Goal: Information Seeking & Learning: Learn about a topic

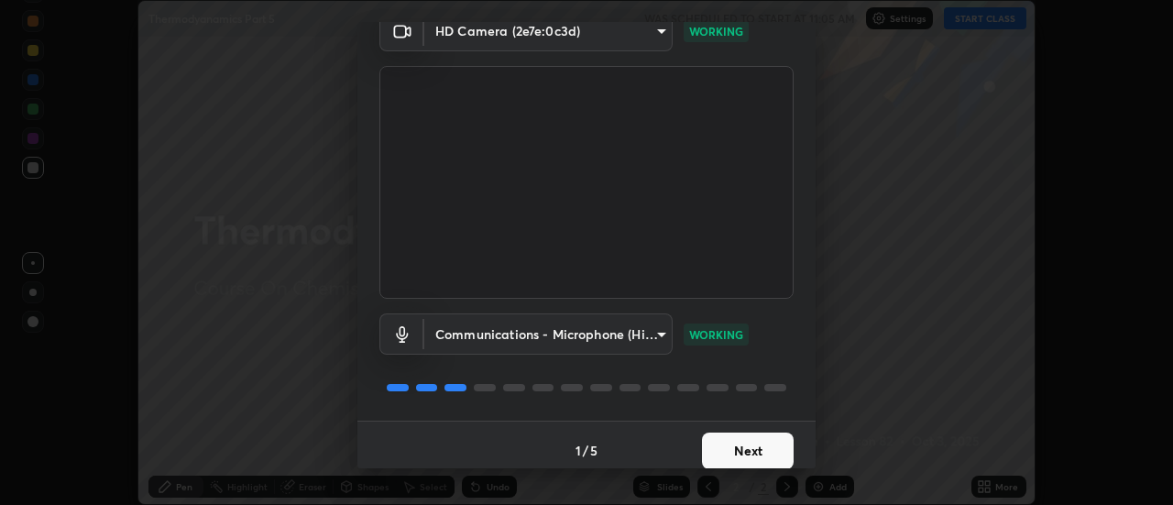
scroll to position [96, 0]
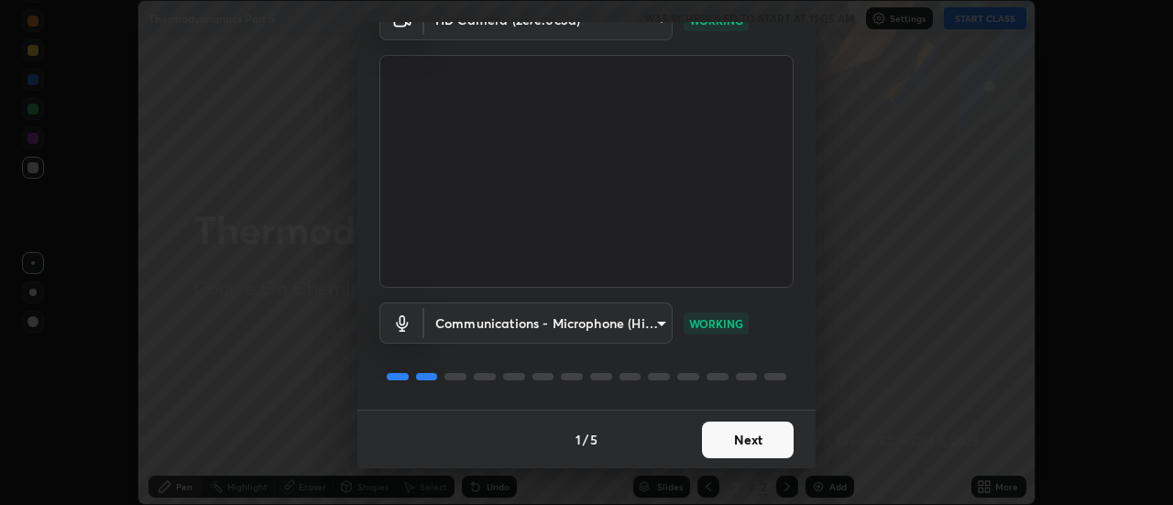
click at [730, 438] on button "Next" at bounding box center [748, 440] width 92 height 37
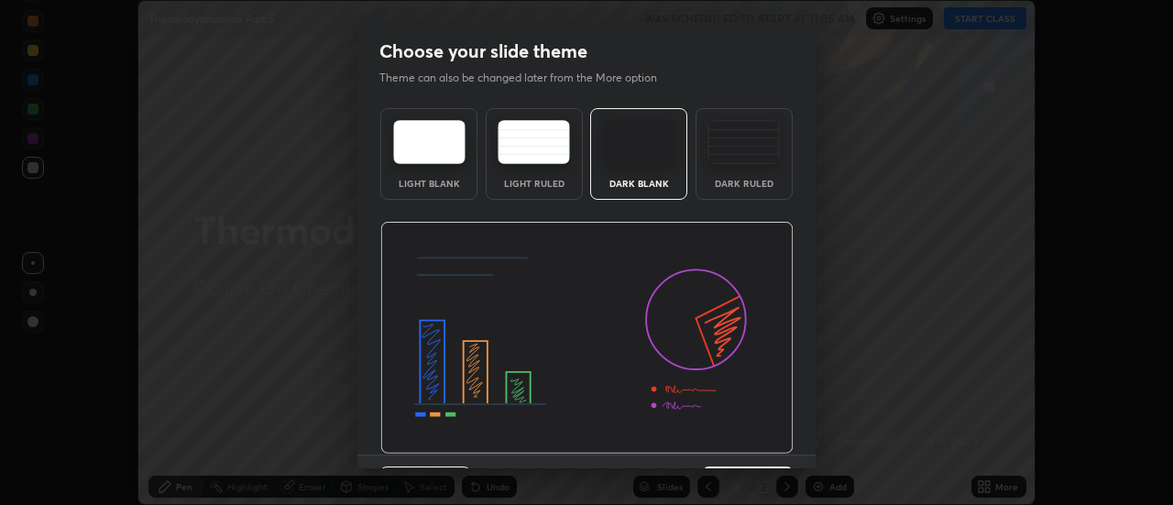
click at [724, 447] on img at bounding box center [586, 338] width 413 height 233
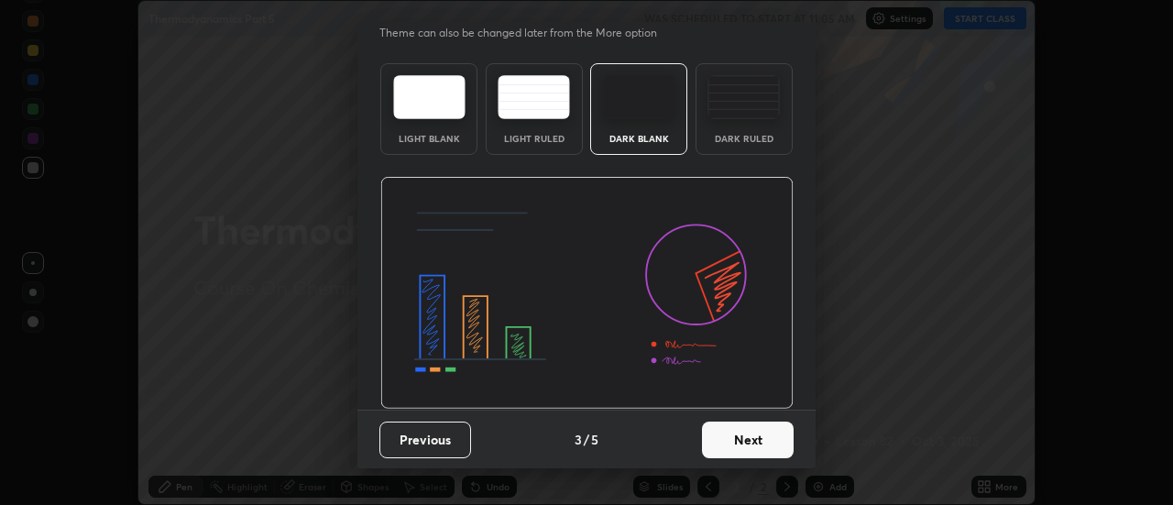
click at [742, 435] on button "Next" at bounding box center [748, 440] width 92 height 37
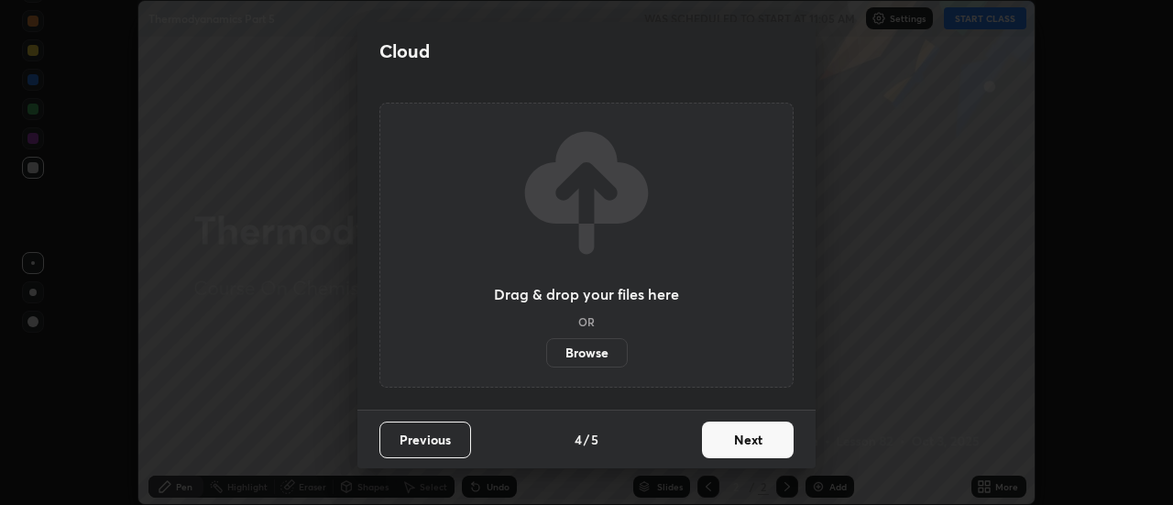
click at [740, 436] on button "Next" at bounding box center [748, 440] width 92 height 37
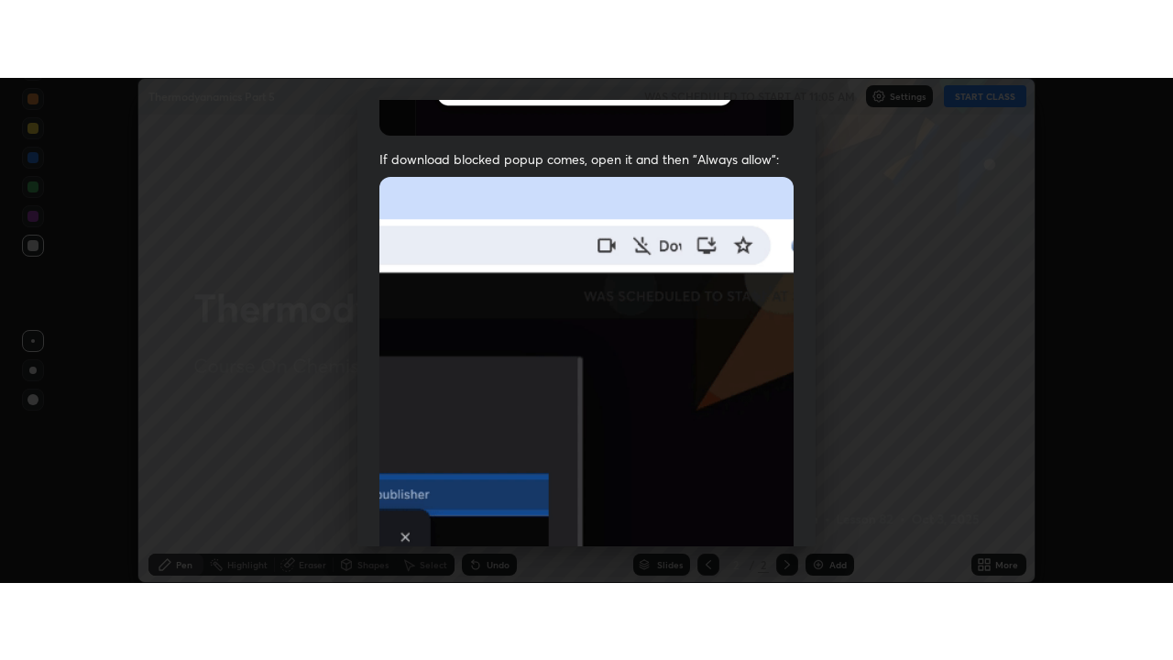
scroll to position [470, 0]
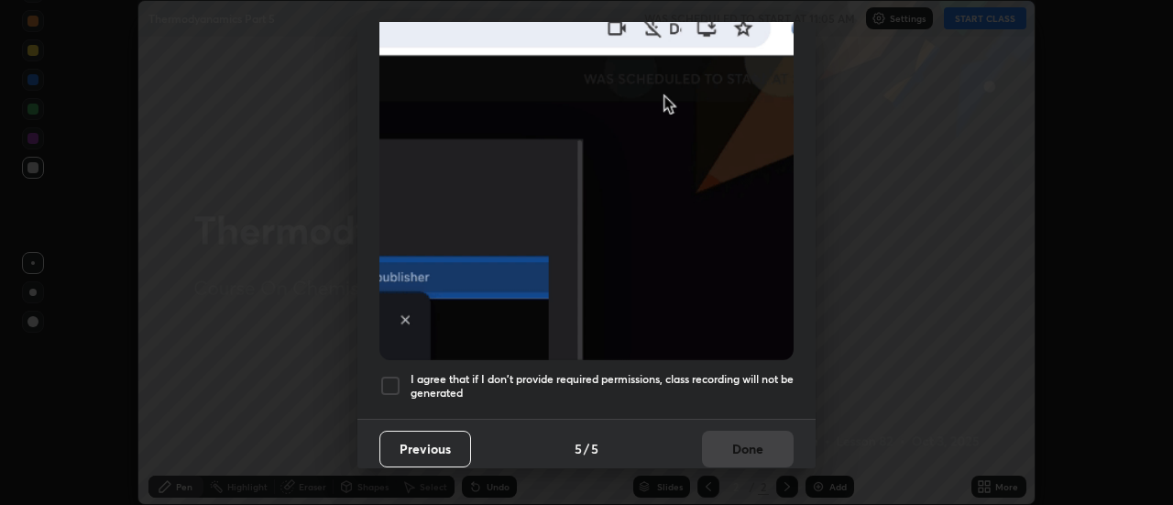
click at [654, 372] on h5 "I agree that if I don't provide required permissions, class recording will not …" at bounding box center [602, 386] width 383 height 28
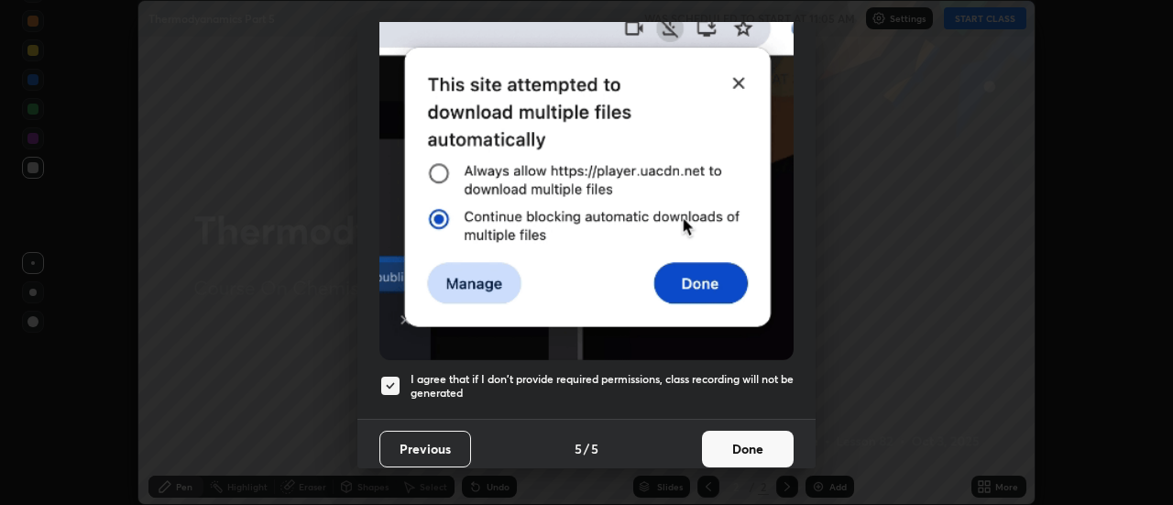
click at [731, 438] on button "Done" at bounding box center [748, 449] width 92 height 37
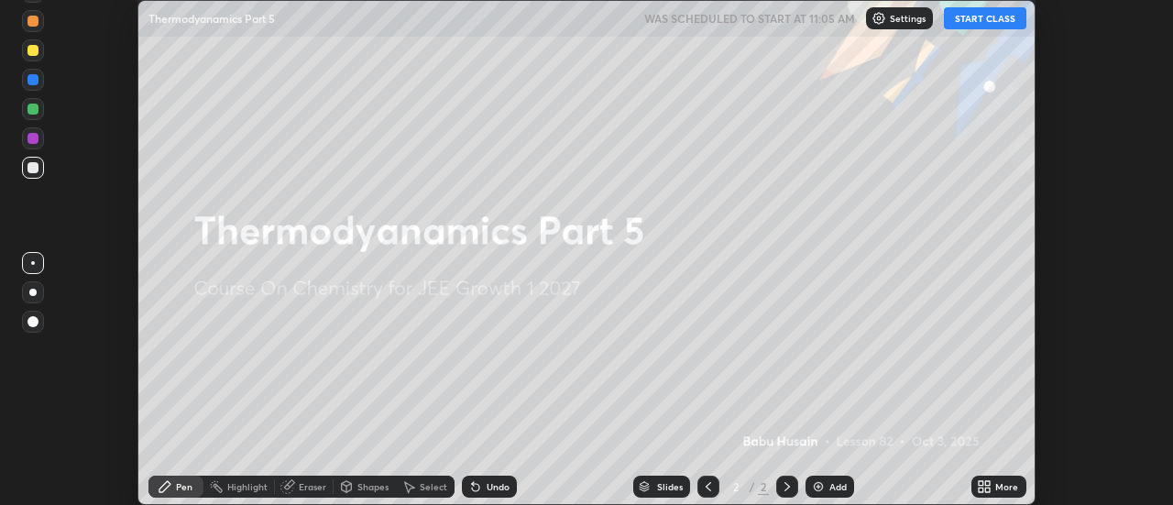
click at [966, 21] on button "START CLASS" at bounding box center [985, 18] width 82 height 22
click at [827, 485] on div "Add" at bounding box center [830, 487] width 49 height 22
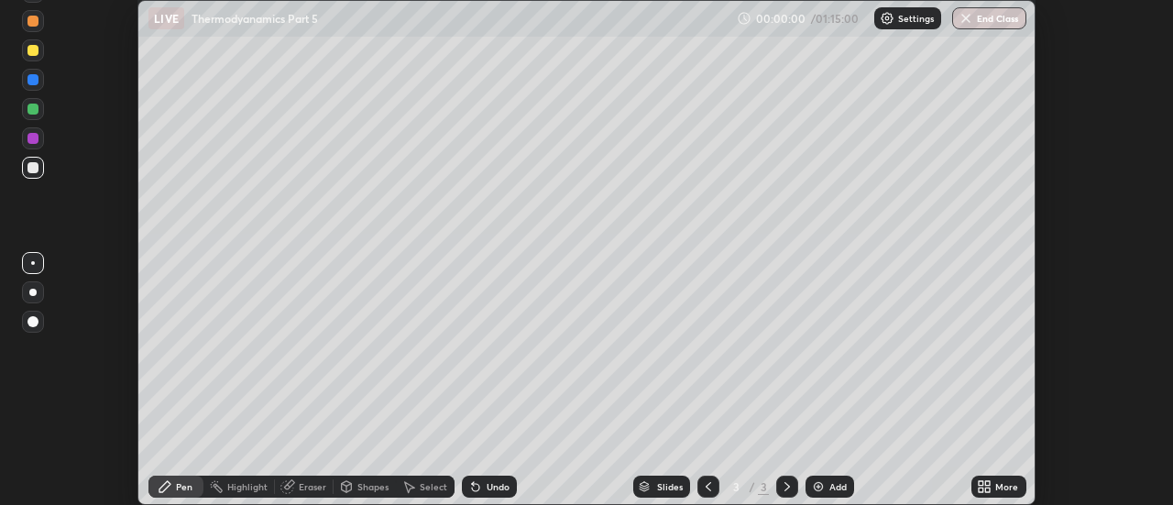
click at [982, 483] on icon at bounding box center [981, 483] width 5 height 5
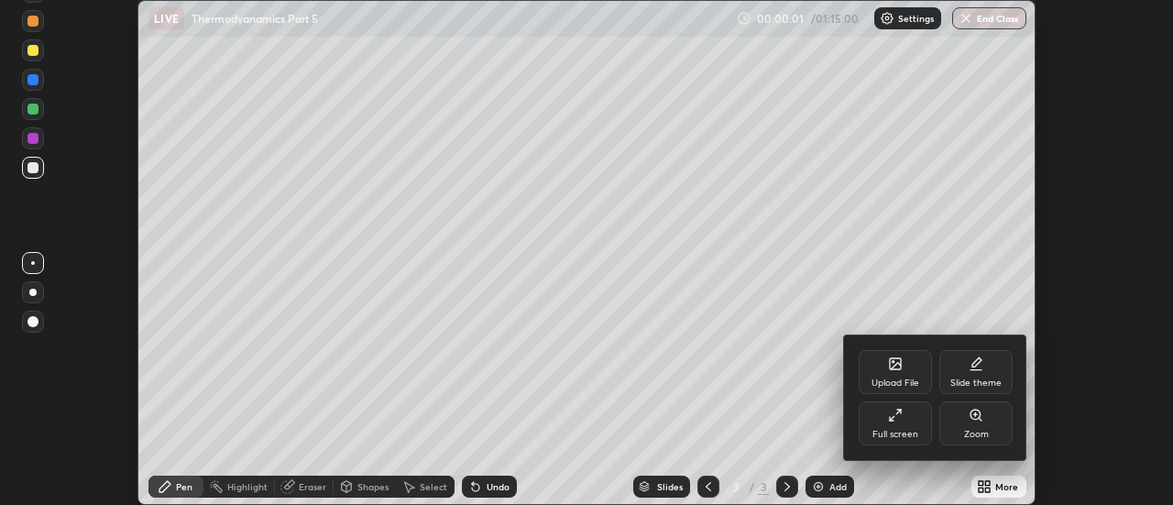
click at [911, 416] on div "Full screen" at bounding box center [895, 423] width 73 height 44
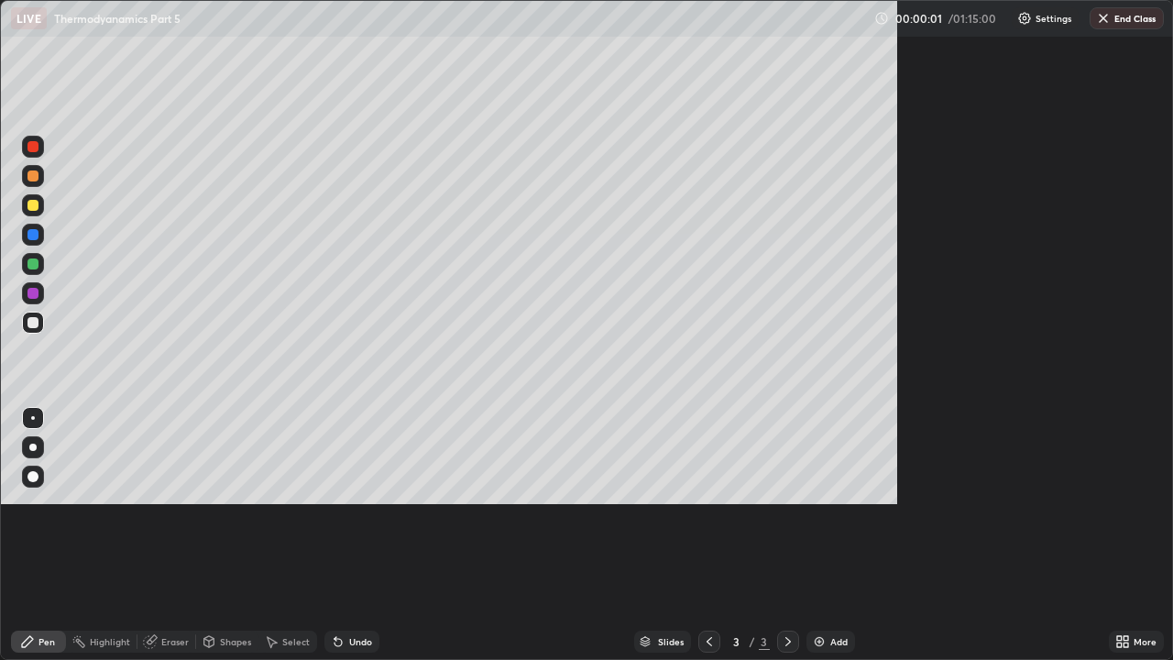
scroll to position [660, 1173]
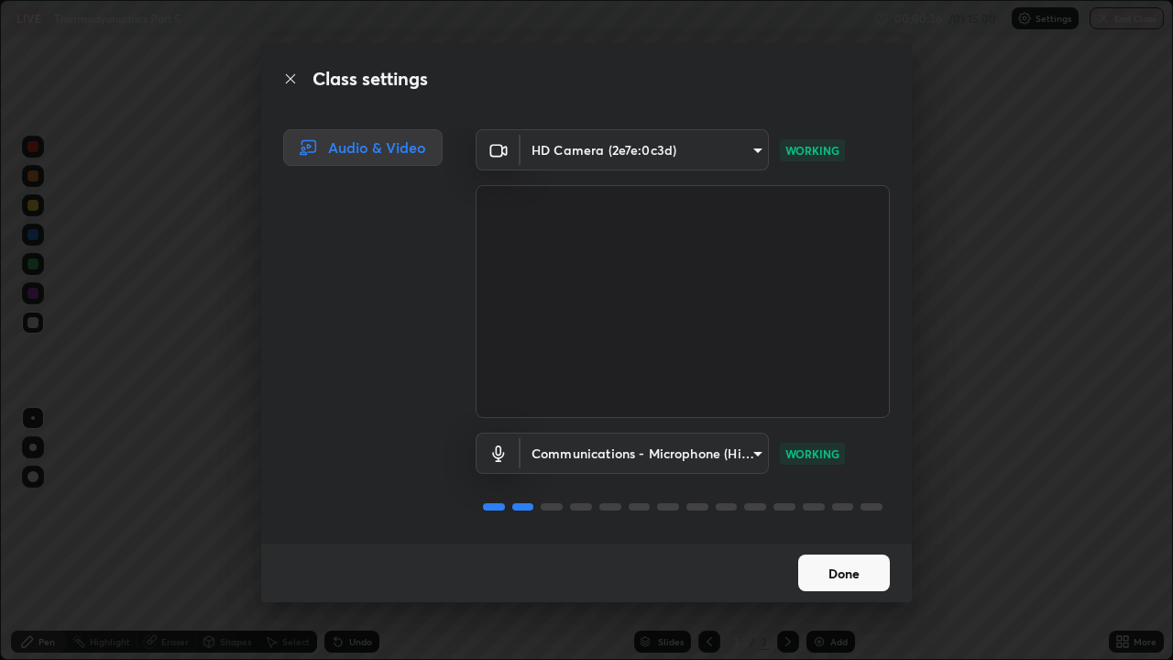
click at [826, 504] on button "Done" at bounding box center [844, 573] width 92 height 37
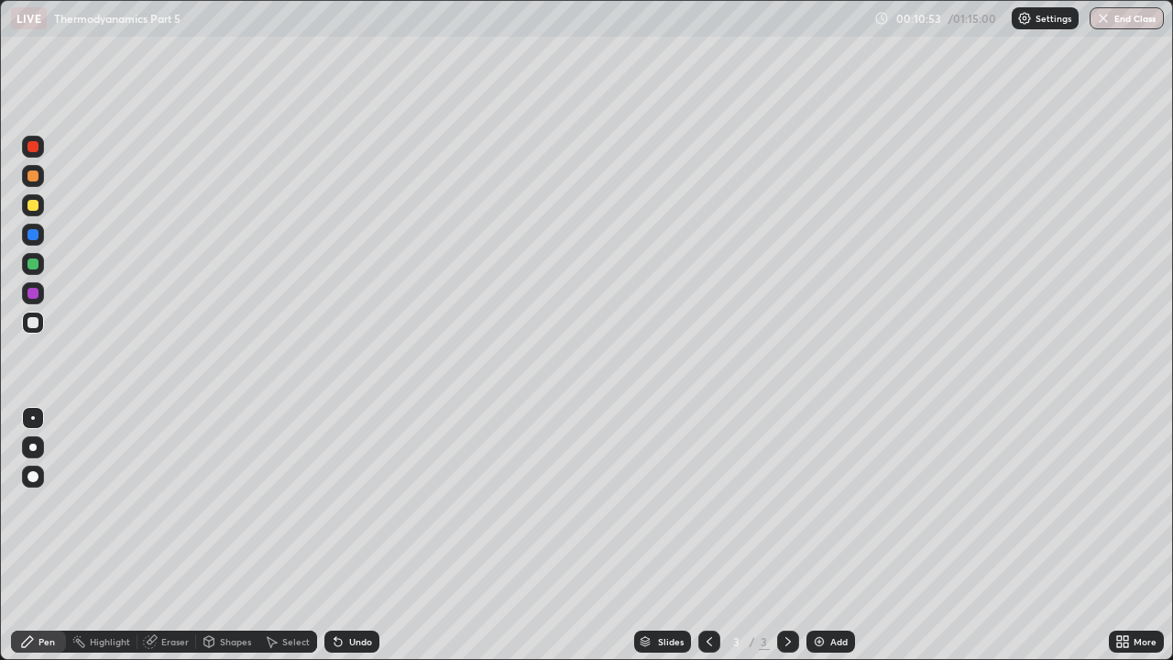
click at [31, 173] on div at bounding box center [32, 175] width 11 height 11
click at [33, 206] on div at bounding box center [32, 205] width 11 height 11
click at [37, 238] on div at bounding box center [32, 234] width 11 height 11
click at [349, 504] on div "Undo" at bounding box center [360, 641] width 23 height 9
click at [352, 504] on div "Undo" at bounding box center [360, 641] width 23 height 9
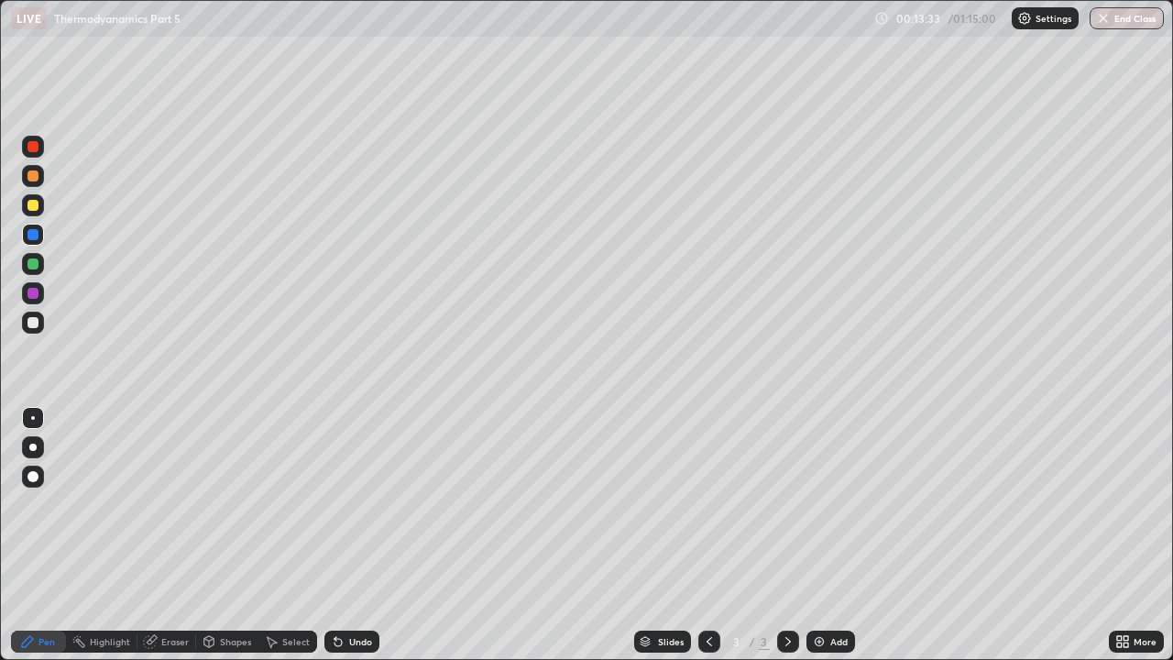
click at [353, 504] on div "Undo" at bounding box center [360, 641] width 23 height 9
click at [32, 205] on div at bounding box center [32, 205] width 11 height 11
click at [830, 504] on div "Add" at bounding box center [838, 641] width 17 height 9
click at [33, 178] on div at bounding box center [32, 175] width 11 height 11
click at [34, 232] on div at bounding box center [32, 234] width 11 height 11
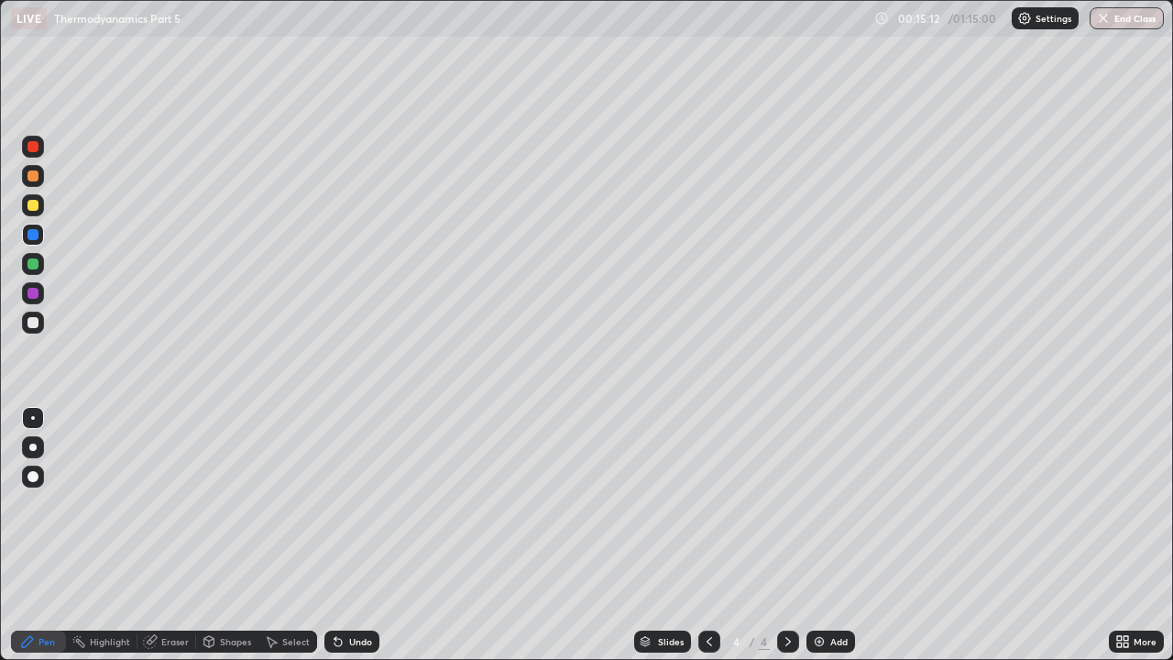
click at [350, 504] on div "Undo" at bounding box center [360, 641] width 23 height 9
click at [351, 504] on div "Undo" at bounding box center [360, 641] width 23 height 9
click at [349, 504] on div "Undo" at bounding box center [360, 641] width 23 height 9
click at [347, 504] on div "Undo" at bounding box center [351, 642] width 55 height 22
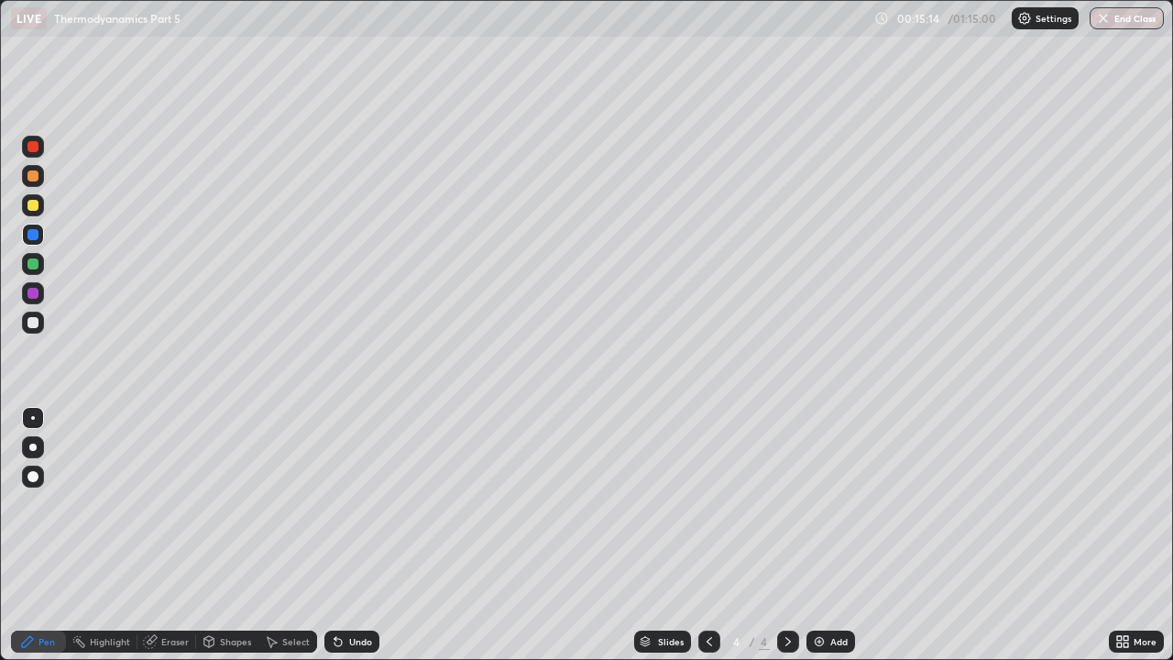
click at [347, 504] on div "Undo" at bounding box center [351, 642] width 55 height 22
click at [345, 504] on div "Undo" at bounding box center [351, 642] width 55 height 22
click at [335, 504] on icon at bounding box center [338, 642] width 7 height 7
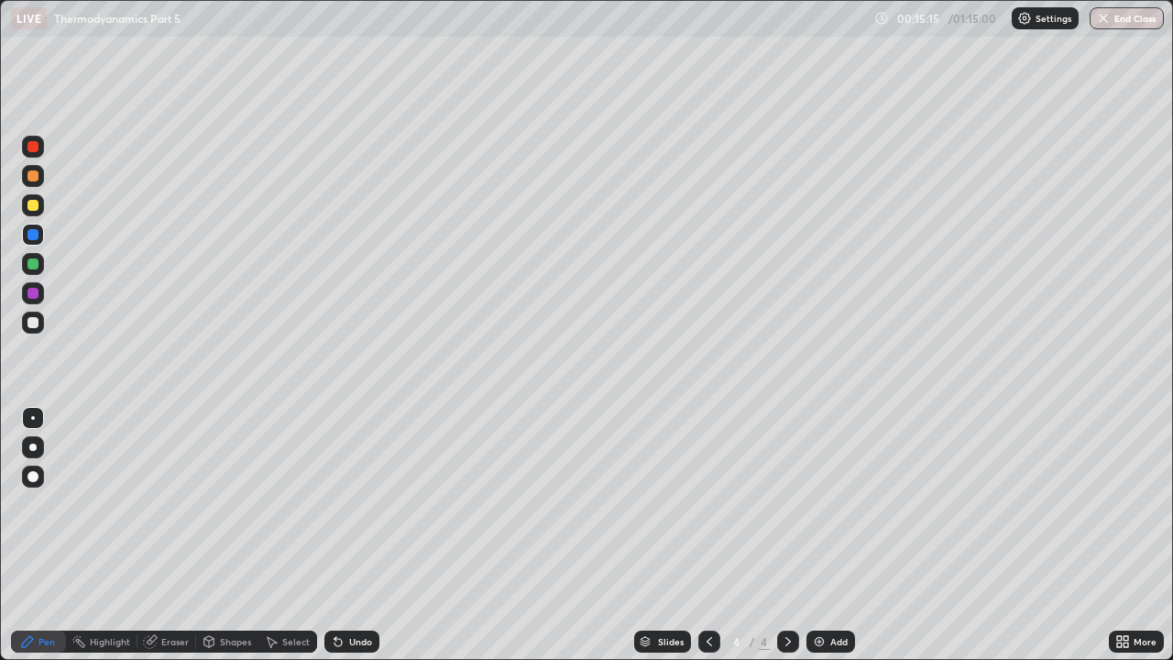
click at [335, 504] on icon at bounding box center [338, 642] width 7 height 7
click at [340, 504] on icon at bounding box center [338, 641] width 15 height 15
click at [31, 263] on div at bounding box center [32, 263] width 11 height 11
click at [32, 323] on div at bounding box center [32, 322] width 11 height 11
click at [336, 504] on icon at bounding box center [338, 642] width 7 height 7
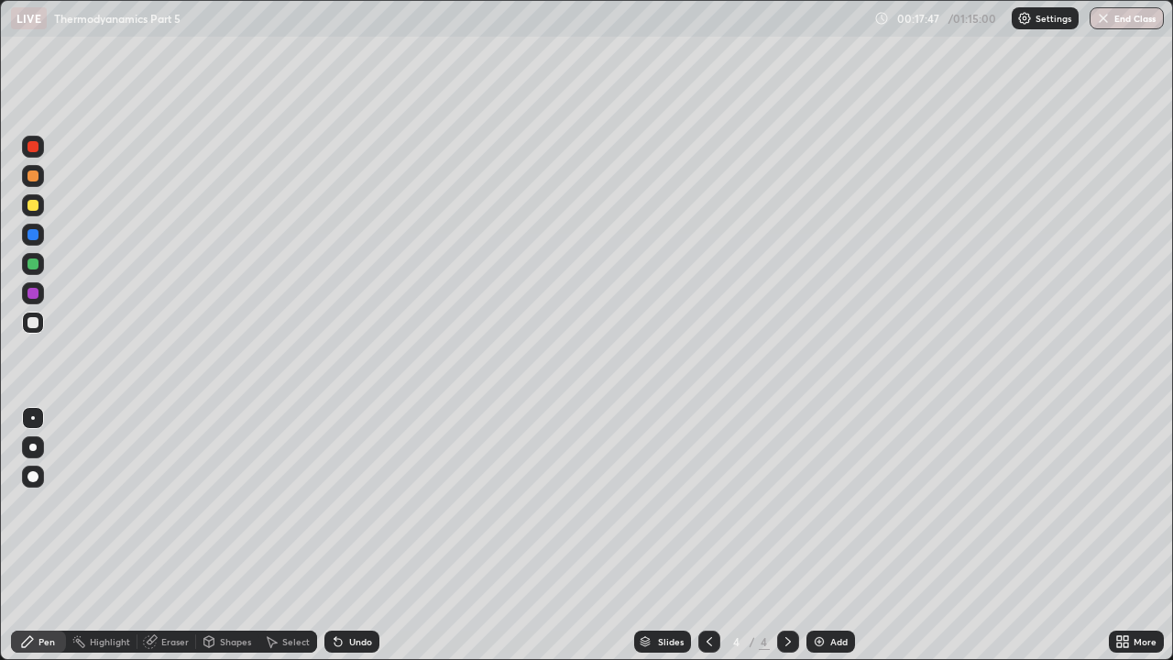
click at [333, 504] on icon at bounding box center [338, 641] width 15 height 15
click at [331, 504] on icon at bounding box center [338, 641] width 15 height 15
click at [335, 504] on icon at bounding box center [338, 642] width 7 height 7
click at [336, 504] on icon at bounding box center [338, 642] width 7 height 7
click at [335, 504] on icon at bounding box center [338, 642] width 7 height 7
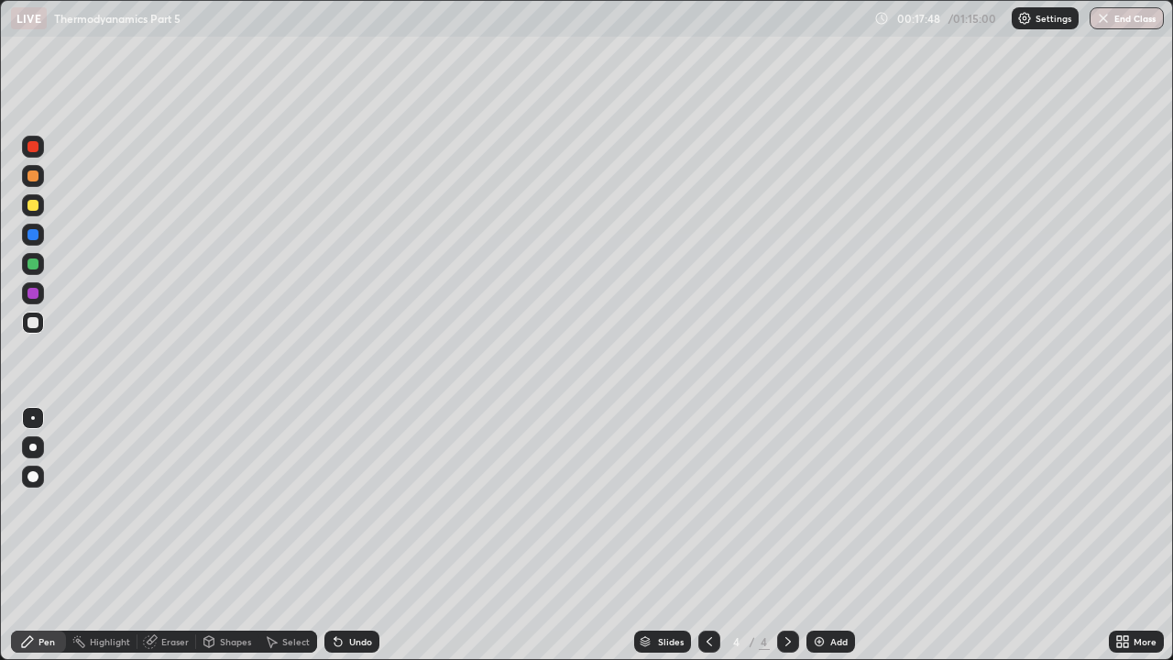
click at [335, 504] on icon at bounding box center [338, 642] width 7 height 7
click at [334, 504] on icon at bounding box center [338, 641] width 15 height 15
click at [335, 504] on icon at bounding box center [338, 642] width 7 height 7
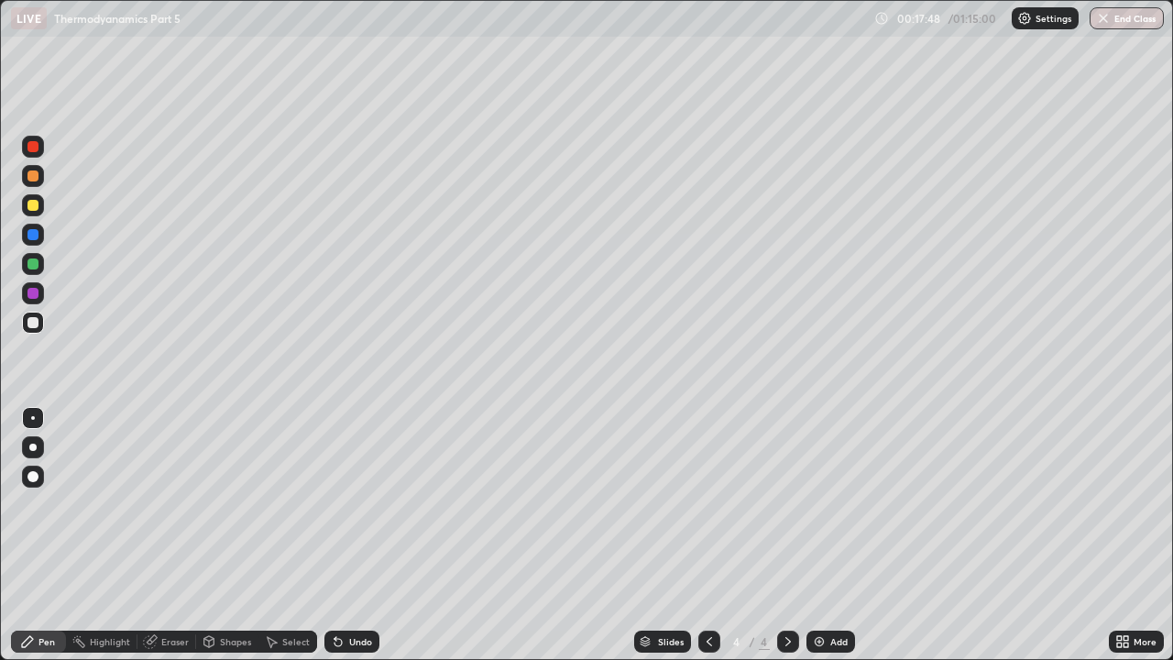
click at [335, 504] on icon at bounding box center [338, 642] width 7 height 7
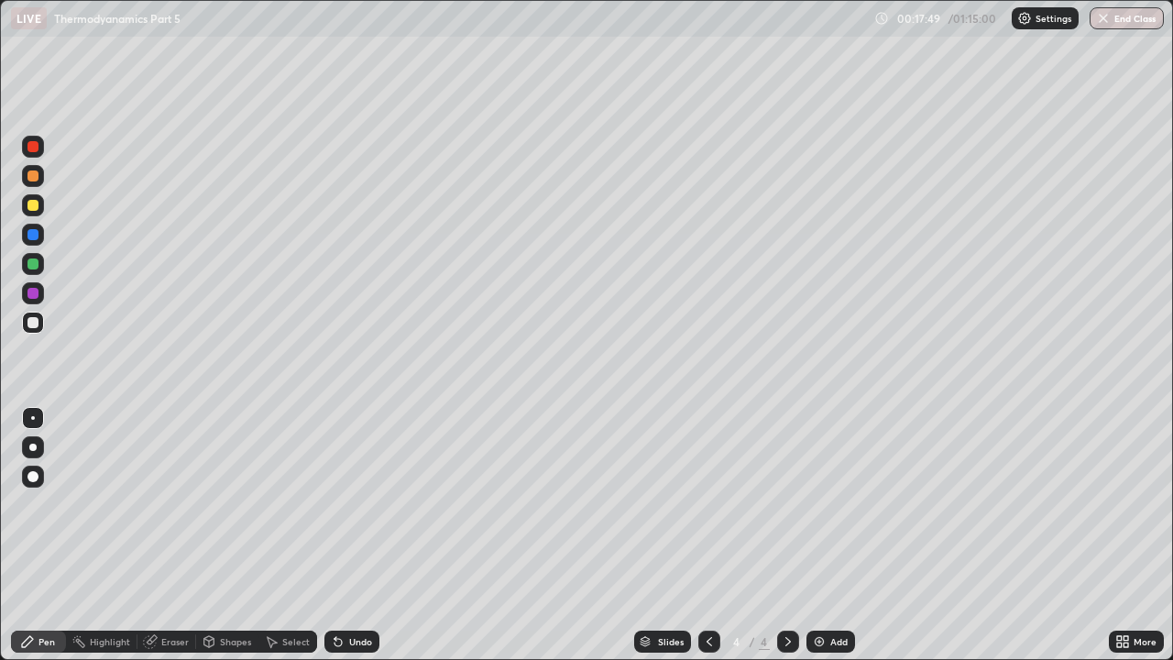
click at [335, 504] on icon at bounding box center [338, 642] width 7 height 7
click at [337, 504] on icon at bounding box center [338, 641] width 15 height 15
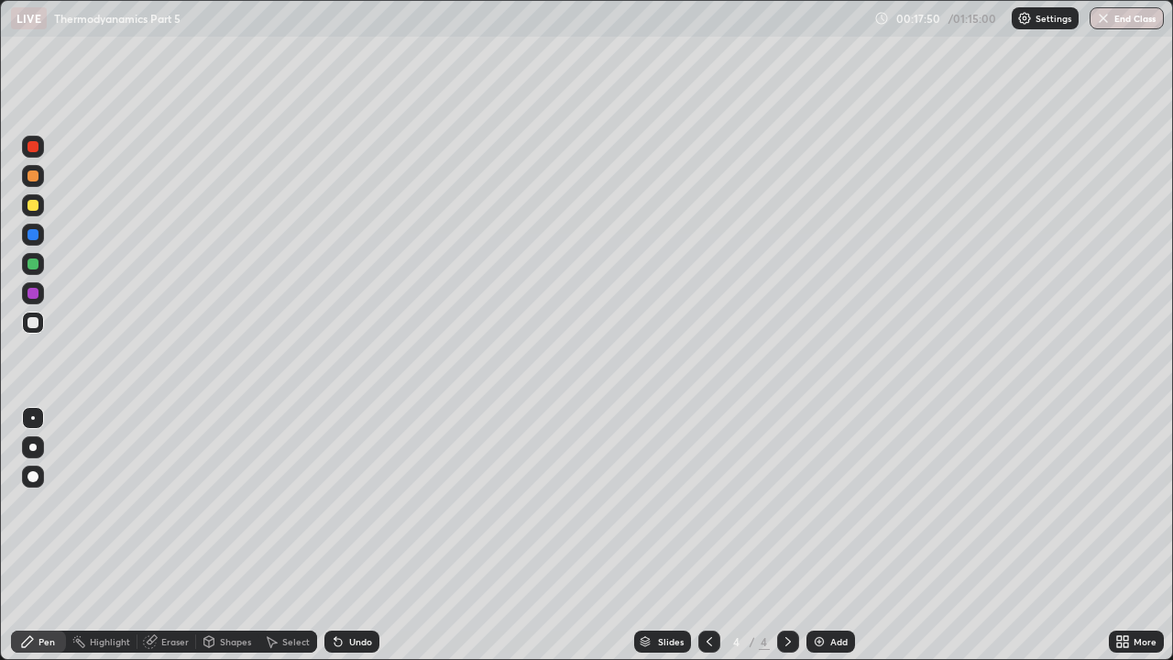
click at [335, 504] on icon at bounding box center [338, 642] width 7 height 7
click at [339, 504] on icon at bounding box center [338, 642] width 7 height 7
click at [336, 504] on icon at bounding box center [338, 642] width 7 height 7
click at [338, 504] on icon at bounding box center [338, 642] width 7 height 7
click at [337, 504] on icon at bounding box center [338, 642] width 7 height 7
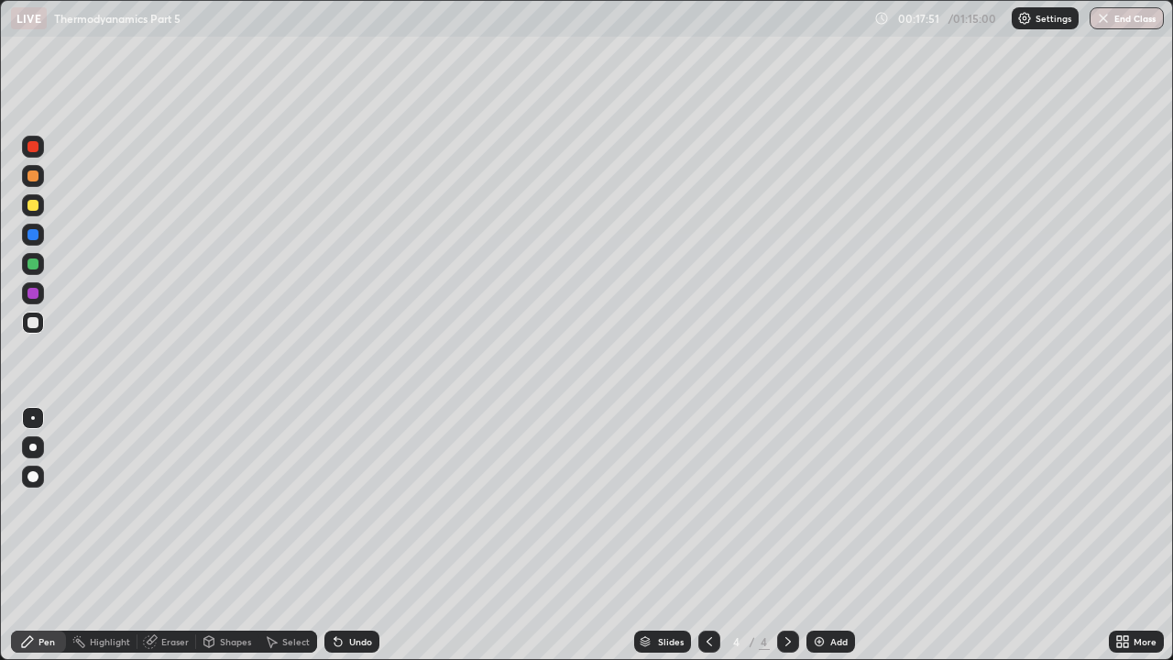
click at [335, 504] on icon at bounding box center [338, 642] width 7 height 7
click at [342, 504] on icon at bounding box center [338, 641] width 15 height 15
click at [338, 504] on icon at bounding box center [338, 642] width 7 height 7
click at [339, 504] on icon at bounding box center [338, 641] width 15 height 15
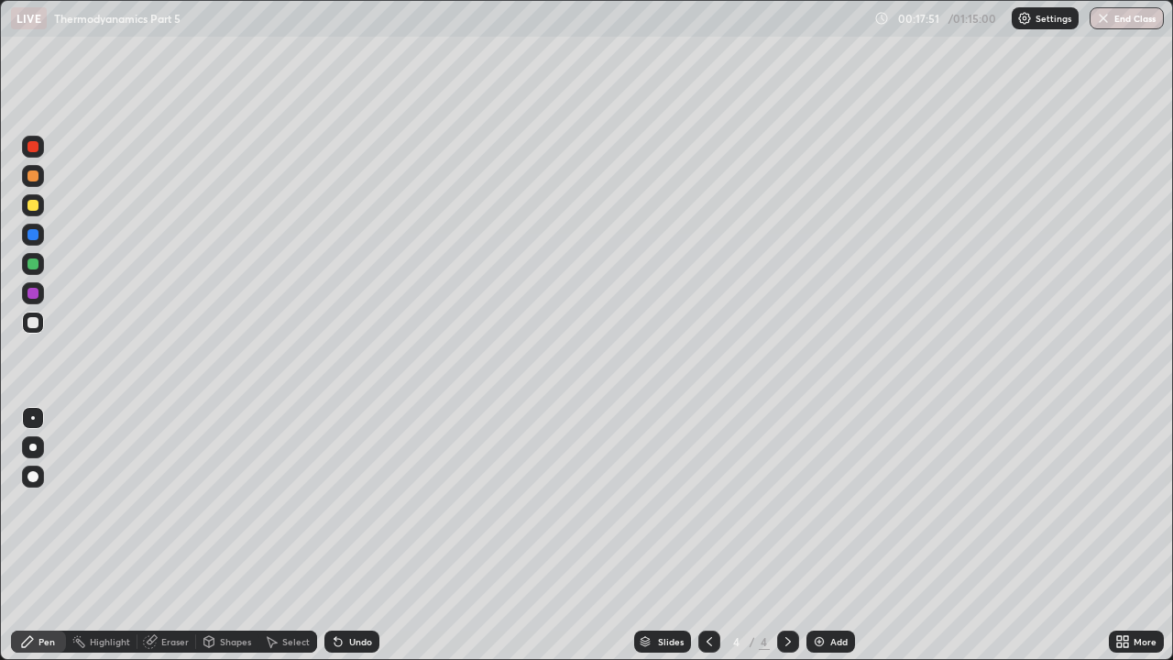
click at [339, 504] on icon at bounding box center [338, 641] width 15 height 15
click at [341, 504] on icon at bounding box center [338, 641] width 15 height 15
click at [335, 504] on icon at bounding box center [338, 642] width 7 height 7
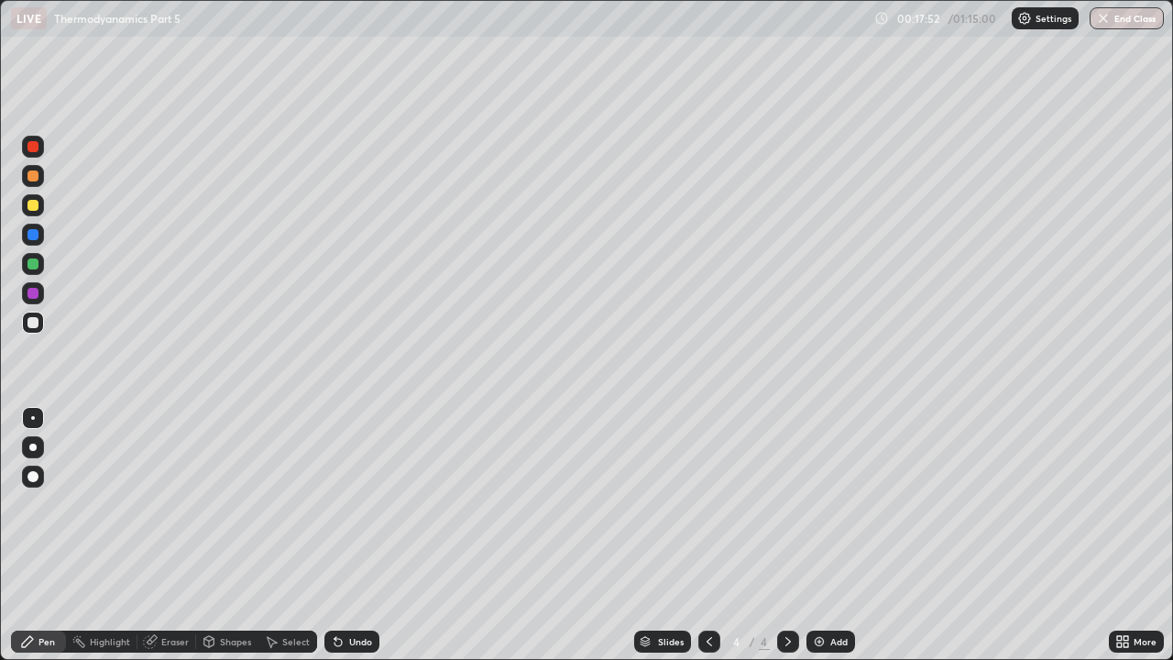
click at [335, 504] on icon at bounding box center [336, 638] width 2 height 2
click at [338, 504] on icon at bounding box center [338, 642] width 7 height 7
click at [335, 504] on icon at bounding box center [338, 642] width 7 height 7
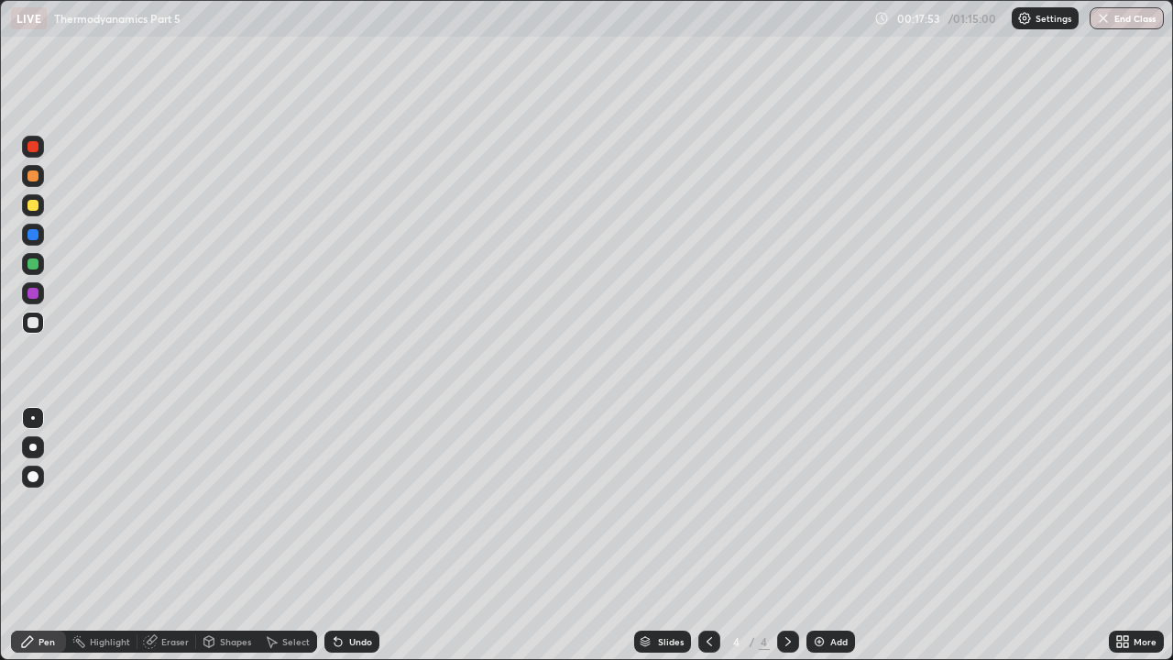
click at [335, 504] on icon at bounding box center [338, 642] width 7 height 7
click at [335, 504] on icon at bounding box center [336, 638] width 2 height 2
click at [338, 504] on icon at bounding box center [338, 642] width 7 height 7
click at [335, 504] on icon at bounding box center [338, 642] width 7 height 7
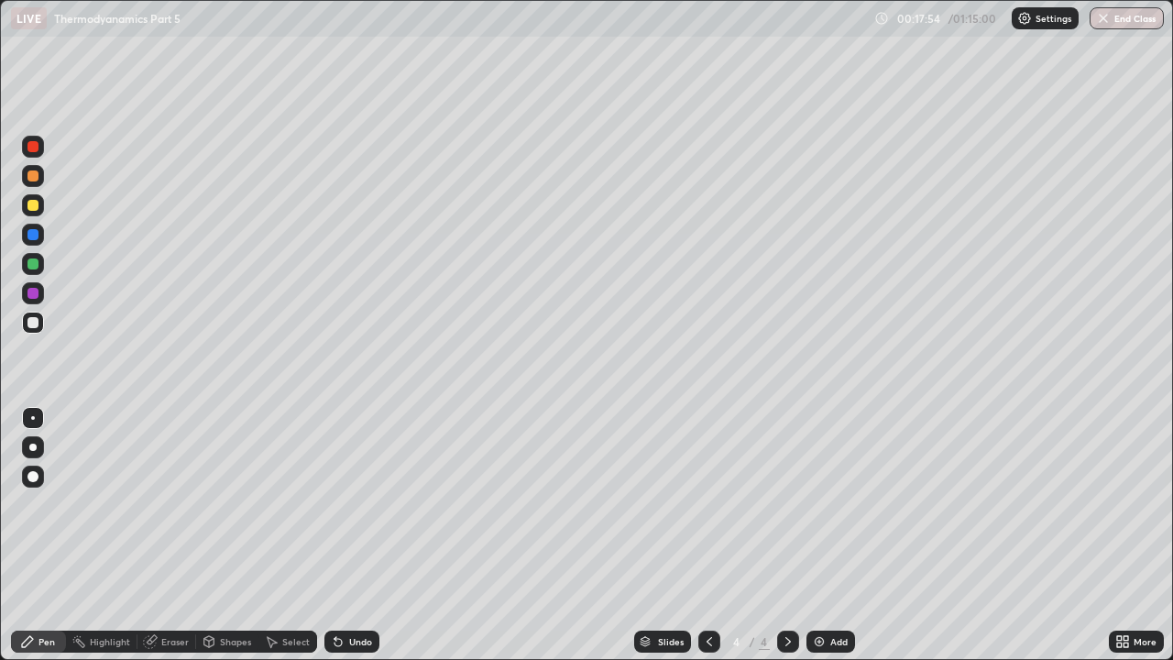
click at [335, 504] on icon at bounding box center [338, 642] width 7 height 7
click at [338, 504] on icon at bounding box center [338, 641] width 15 height 15
click at [336, 504] on icon at bounding box center [338, 642] width 7 height 7
click at [335, 504] on icon at bounding box center [338, 642] width 7 height 7
click at [339, 504] on icon at bounding box center [338, 641] width 15 height 15
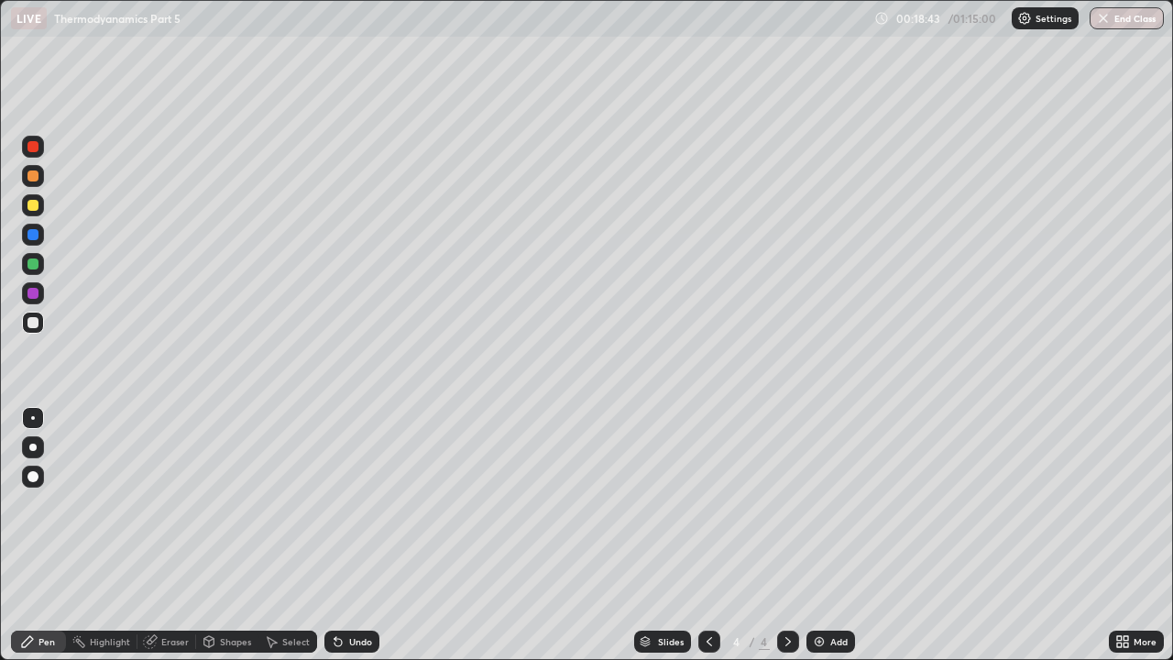
click at [34, 318] on div at bounding box center [32, 322] width 11 height 11
click at [349, 504] on div "Undo" at bounding box center [360, 641] width 23 height 9
click at [346, 504] on div "Undo" at bounding box center [351, 642] width 55 height 22
click at [344, 504] on div "Undo" at bounding box center [351, 642] width 55 height 22
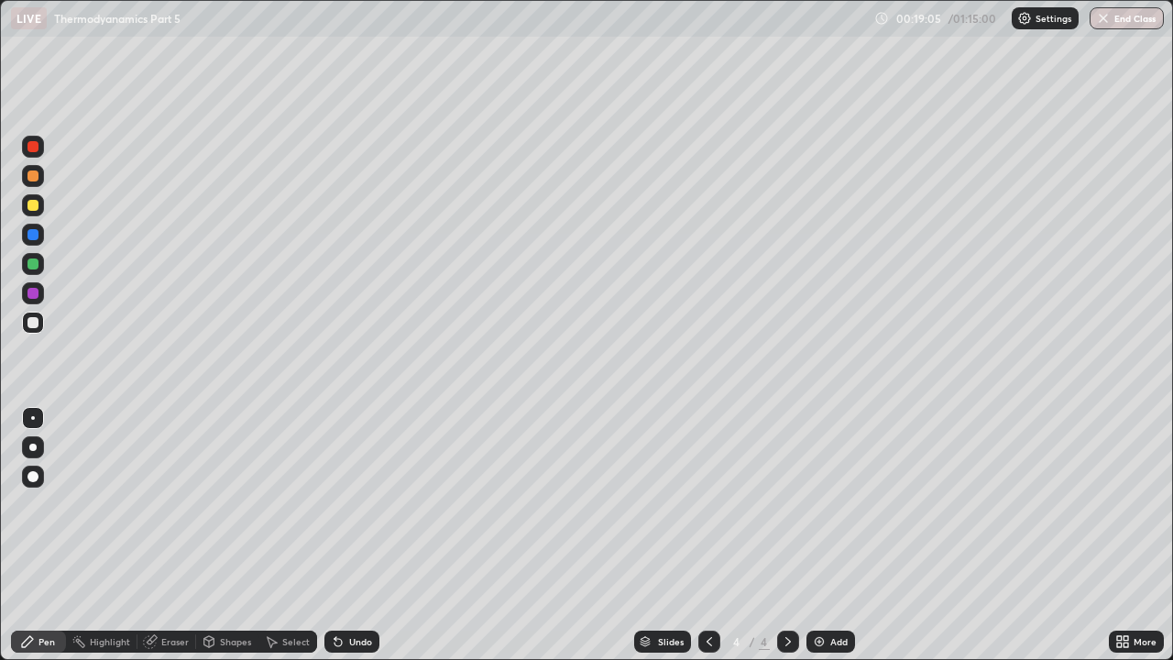
click at [345, 504] on div "Undo" at bounding box center [351, 642] width 55 height 22
click at [344, 504] on div "Undo" at bounding box center [351, 642] width 55 height 22
click at [340, 504] on icon at bounding box center [338, 641] width 15 height 15
click at [179, 504] on div "Eraser" at bounding box center [174, 641] width 27 height 9
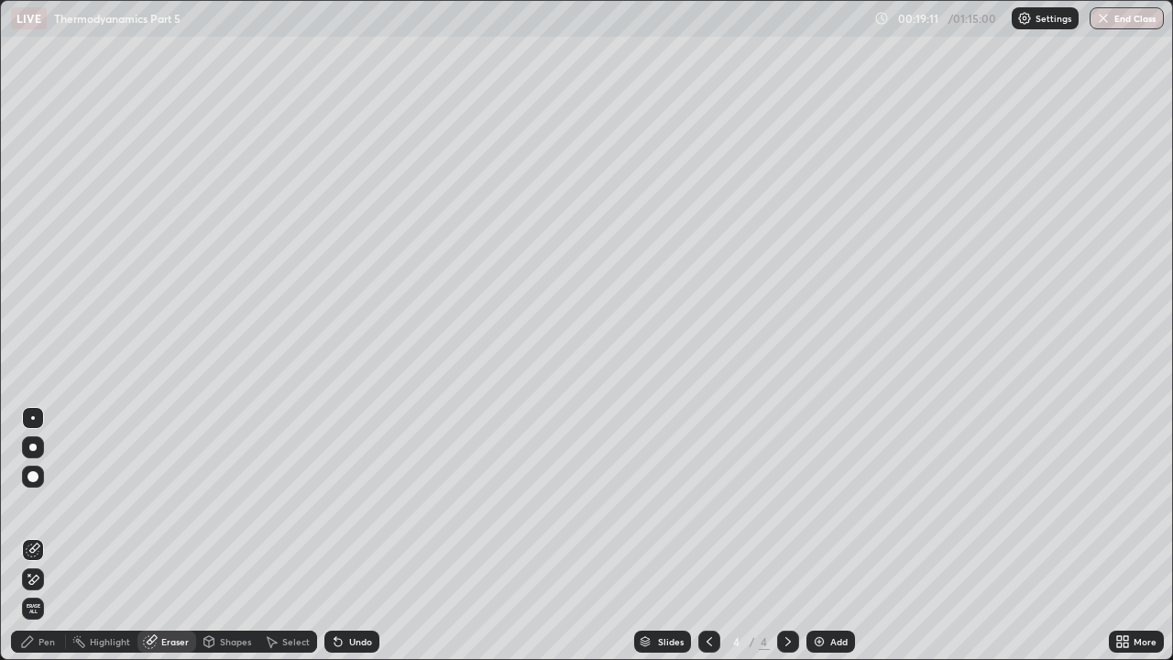
click at [39, 504] on div "Pen" at bounding box center [46, 641] width 16 height 9
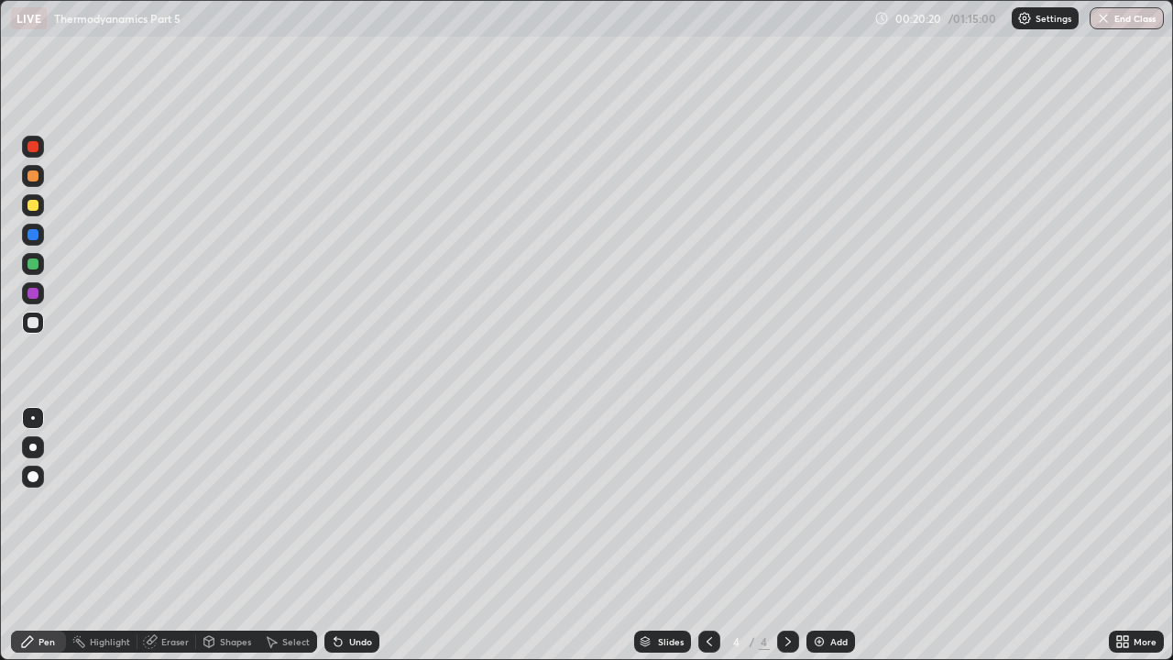
click at [825, 504] on img at bounding box center [819, 641] width 15 height 15
click at [33, 174] on div at bounding box center [32, 175] width 11 height 11
click at [34, 204] on div at bounding box center [32, 205] width 11 height 11
click at [30, 237] on div at bounding box center [32, 234] width 11 height 11
click at [343, 504] on div "Undo" at bounding box center [351, 642] width 55 height 22
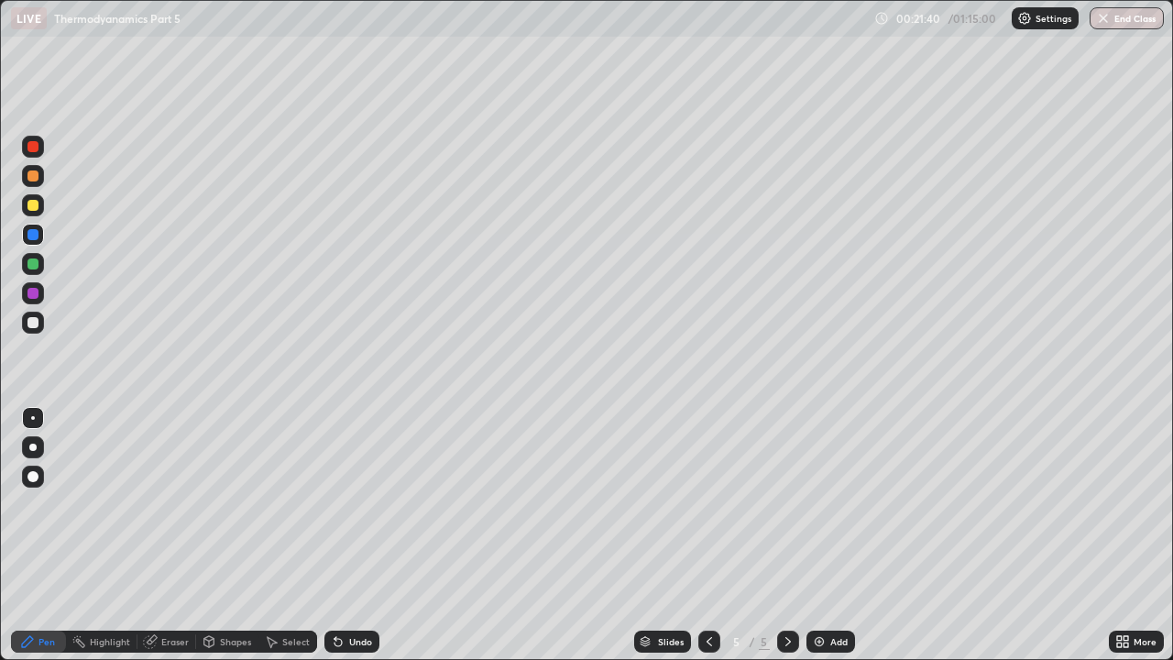
click at [336, 504] on icon at bounding box center [338, 642] width 7 height 7
click at [32, 205] on div at bounding box center [32, 205] width 11 height 11
click at [30, 298] on div at bounding box center [32, 293] width 11 height 11
click at [33, 235] on div at bounding box center [32, 234] width 11 height 11
click at [35, 206] on div at bounding box center [32, 205] width 11 height 11
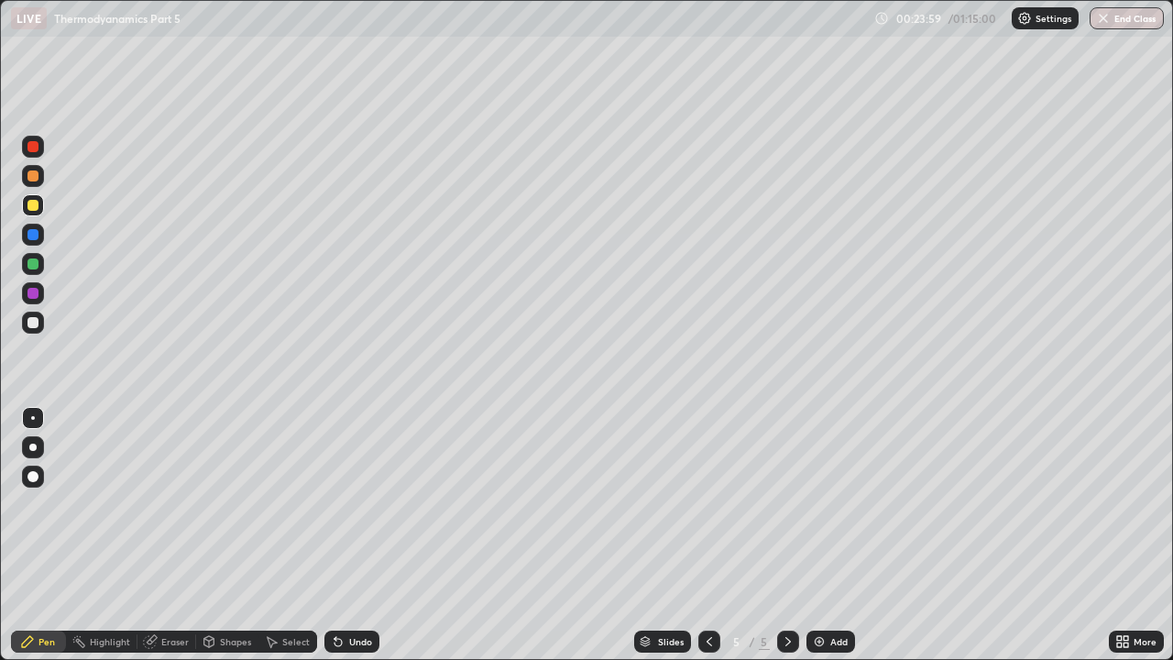
click at [32, 329] on div at bounding box center [33, 323] width 22 height 22
click at [365, 504] on div "Undo" at bounding box center [360, 641] width 23 height 9
click at [360, 504] on div "Undo" at bounding box center [360, 641] width 23 height 9
click at [360, 504] on div "Undo" at bounding box center [351, 642] width 55 height 22
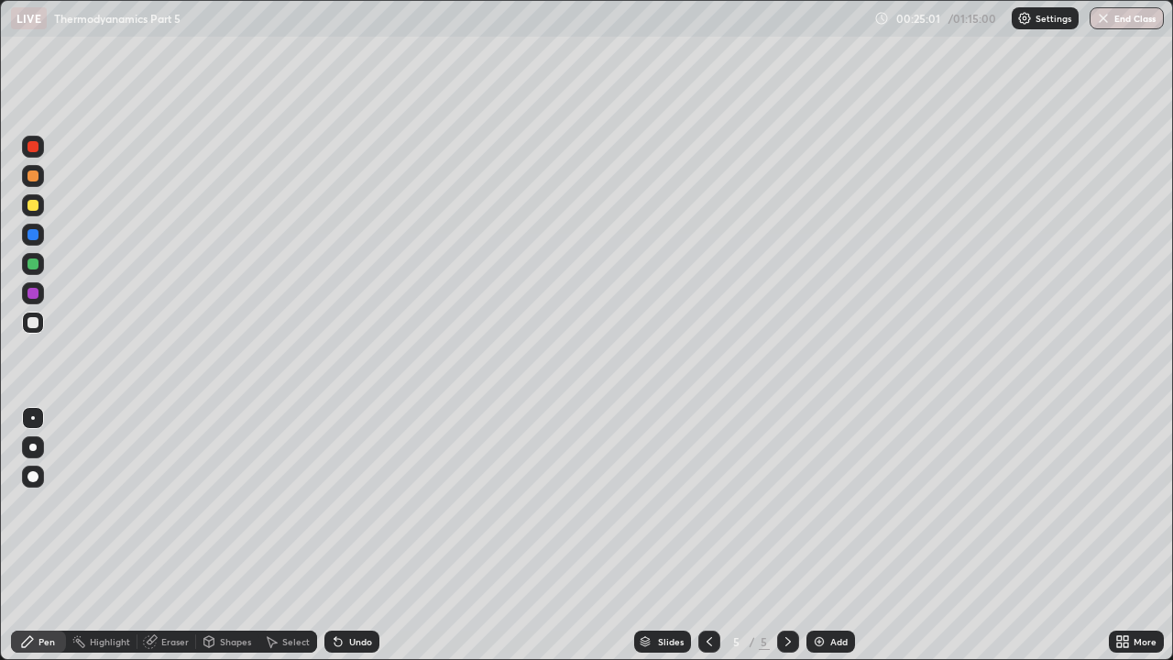
click at [361, 504] on div "Undo" at bounding box center [351, 642] width 55 height 22
click at [366, 504] on div "Undo" at bounding box center [360, 641] width 23 height 9
click at [356, 504] on div "Undo" at bounding box center [360, 641] width 23 height 9
click at [353, 504] on div "Undo" at bounding box center [360, 641] width 23 height 9
click at [350, 504] on div "Undo" at bounding box center [360, 641] width 23 height 9
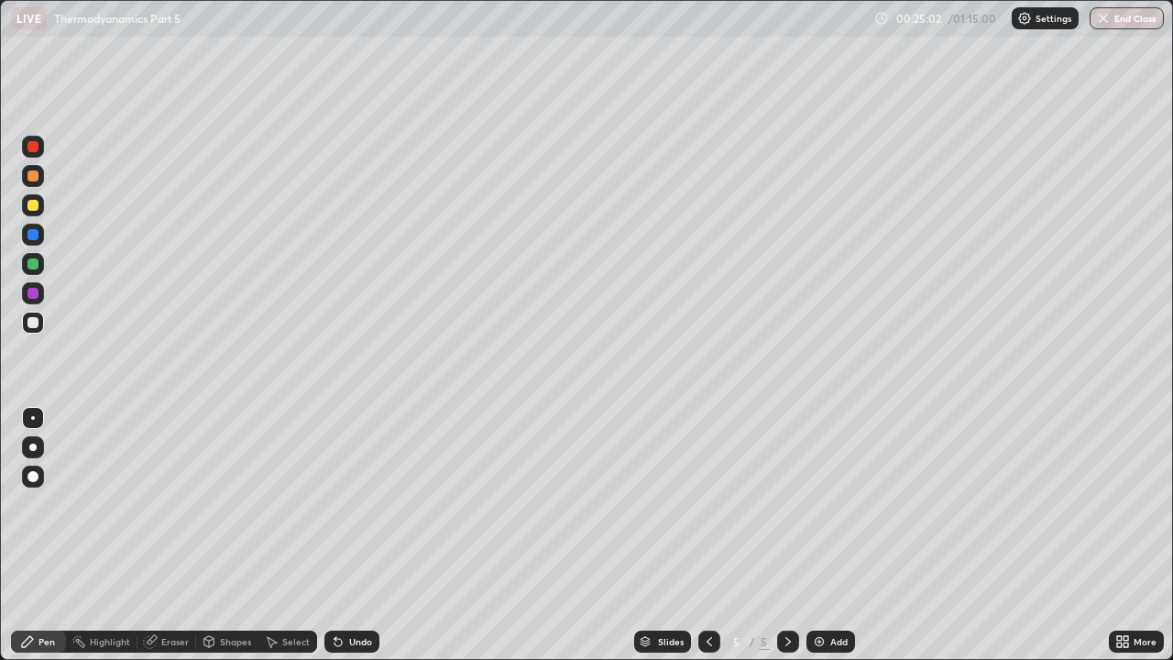
click at [353, 504] on div "Undo" at bounding box center [360, 641] width 23 height 9
click at [352, 504] on div "Undo" at bounding box center [360, 641] width 23 height 9
click at [353, 504] on div "Undo" at bounding box center [360, 641] width 23 height 9
click at [352, 504] on div "Undo" at bounding box center [360, 641] width 23 height 9
click at [351, 504] on div "Undo" at bounding box center [360, 641] width 23 height 9
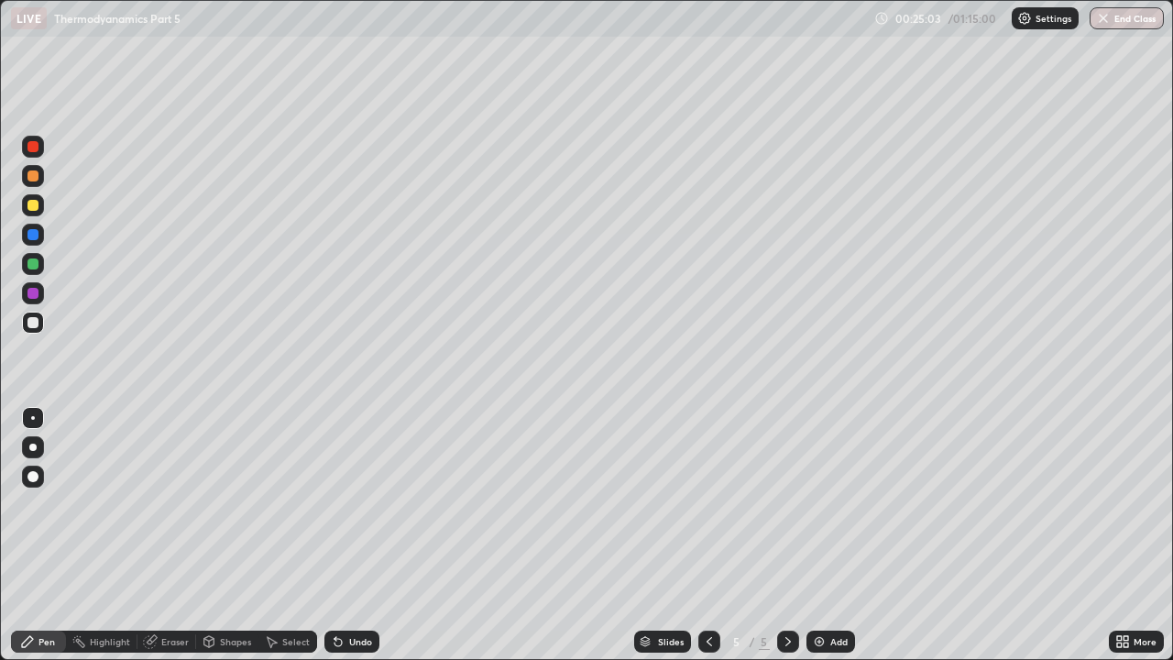
click at [355, 504] on div "Undo" at bounding box center [360, 641] width 23 height 9
click at [354, 504] on div "Undo" at bounding box center [360, 641] width 23 height 9
click at [361, 504] on div "Undo" at bounding box center [360, 641] width 23 height 9
click at [360, 504] on div "Undo" at bounding box center [360, 641] width 23 height 9
click at [357, 504] on div "Undo" at bounding box center [351, 642] width 55 height 22
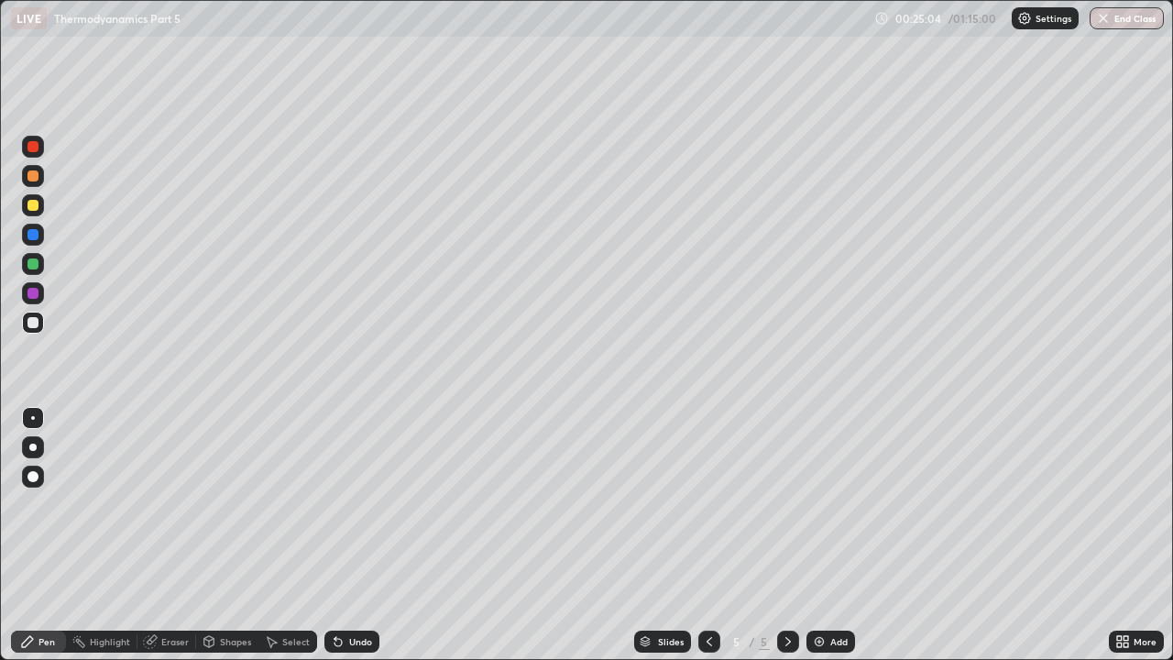
click at [357, 504] on div "Undo" at bounding box center [351, 642] width 55 height 22
click at [357, 504] on div "Undo" at bounding box center [360, 641] width 23 height 9
click at [361, 504] on div "Undo" at bounding box center [360, 641] width 23 height 9
click at [357, 504] on div "Undo" at bounding box center [360, 641] width 23 height 9
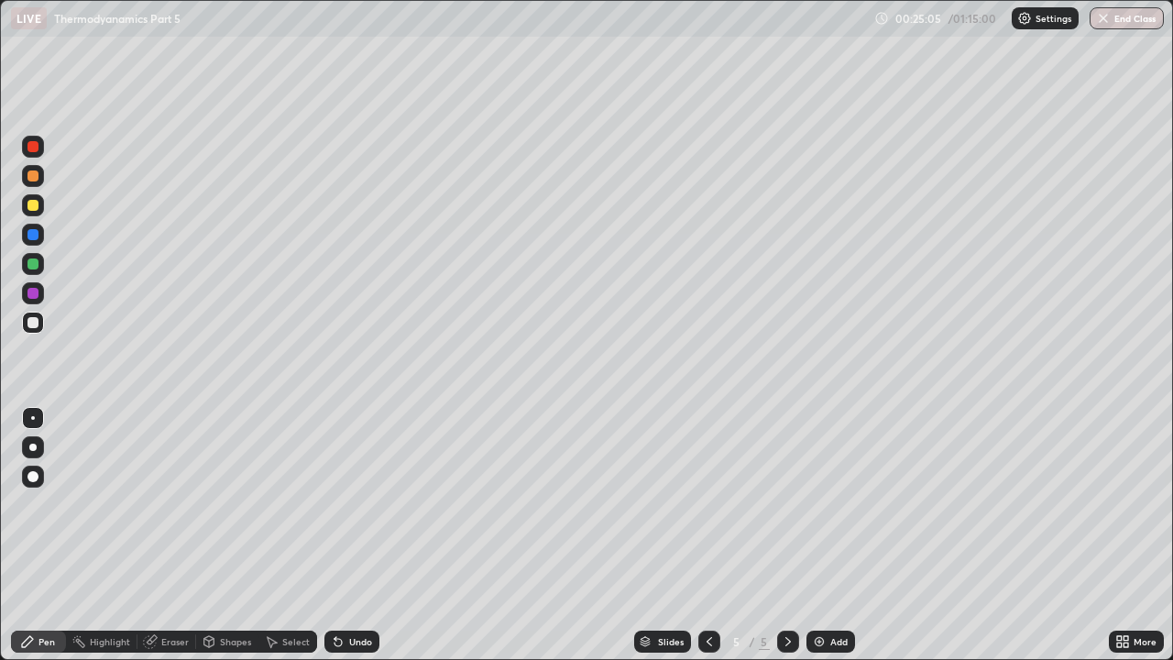
click at [355, 504] on div "Undo" at bounding box center [351, 642] width 55 height 22
click at [49, 504] on div "Pen" at bounding box center [46, 641] width 16 height 9
click at [367, 504] on div "Undo" at bounding box center [360, 641] width 23 height 9
click at [30, 209] on div at bounding box center [32, 205] width 11 height 11
click at [172, 504] on div "Eraser" at bounding box center [174, 641] width 27 height 9
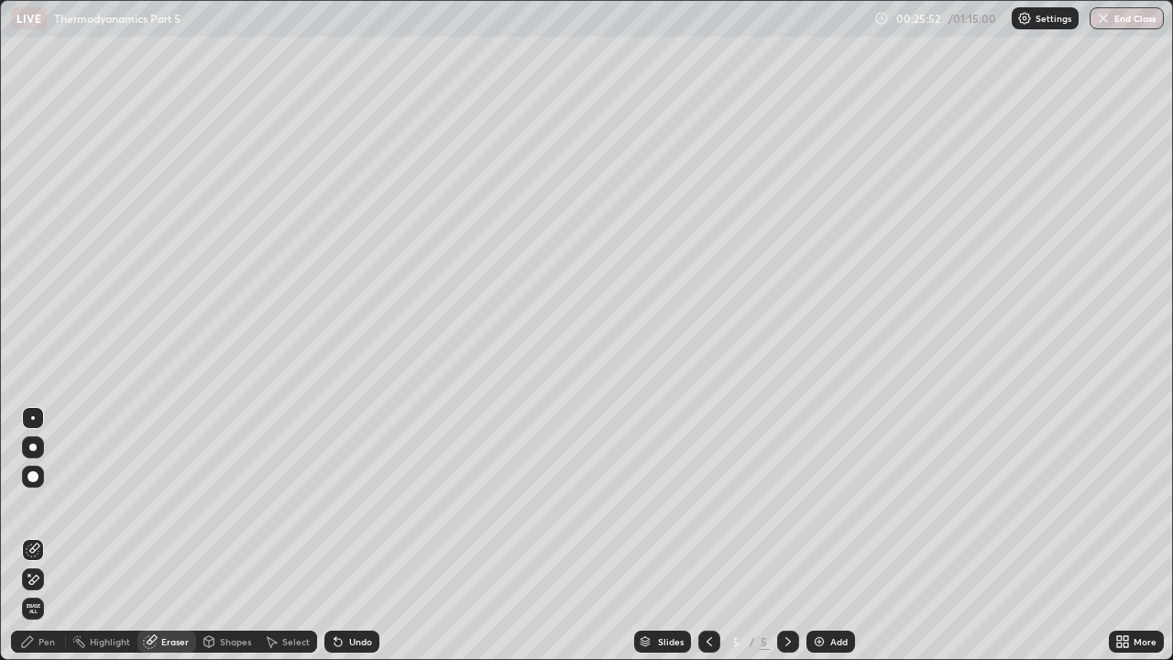
click at [39, 504] on div "Pen" at bounding box center [46, 641] width 16 height 9
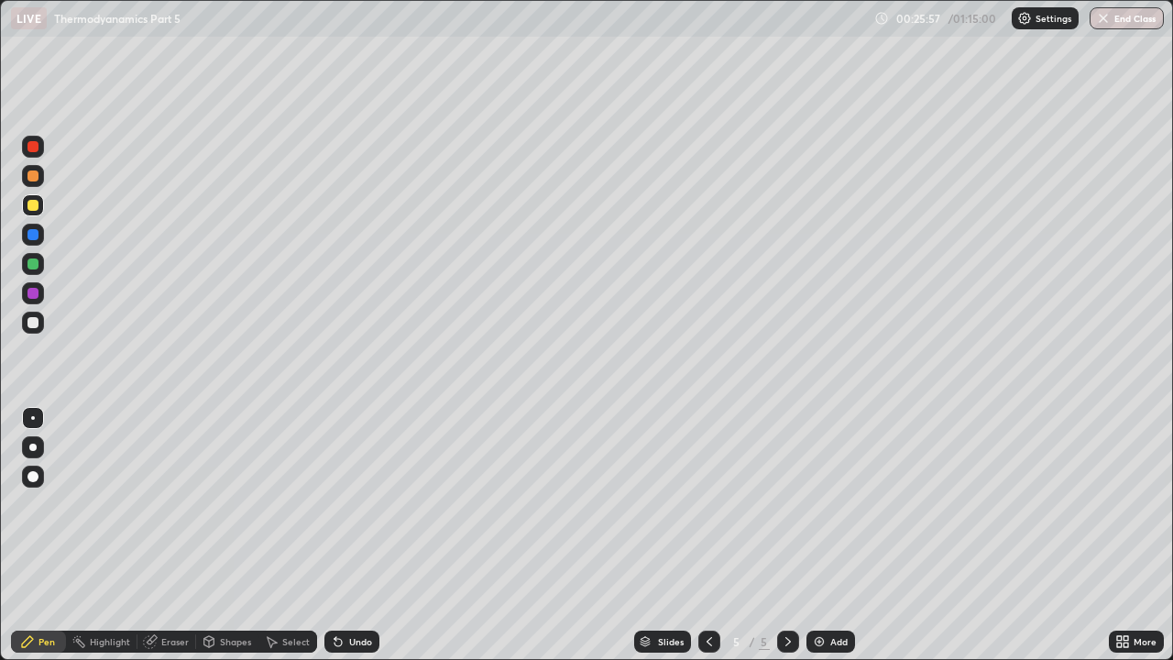
click at [356, 504] on div "Undo" at bounding box center [360, 641] width 23 height 9
click at [347, 504] on div "Undo" at bounding box center [351, 642] width 55 height 22
click at [31, 234] on div at bounding box center [32, 234] width 11 height 11
click at [33, 294] on div at bounding box center [32, 293] width 11 height 11
click at [357, 504] on div "Undo" at bounding box center [360, 641] width 23 height 9
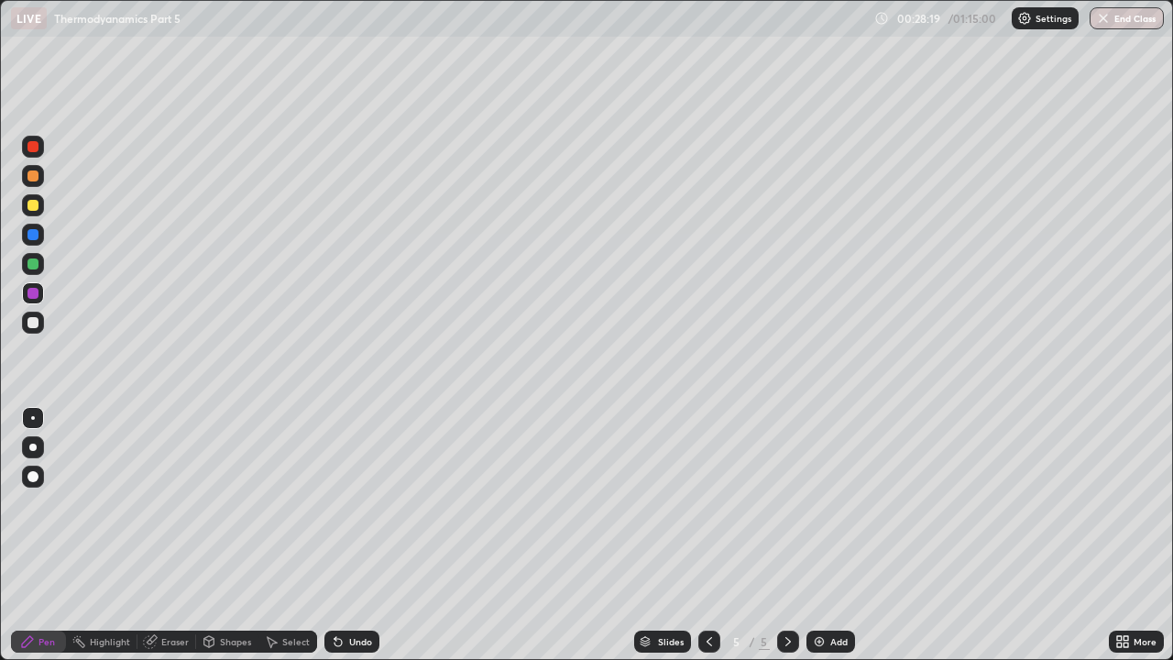
click at [38, 238] on div at bounding box center [33, 235] width 22 height 22
click at [360, 504] on div "Undo" at bounding box center [360, 641] width 23 height 9
click at [154, 504] on icon at bounding box center [152, 639] width 10 height 9
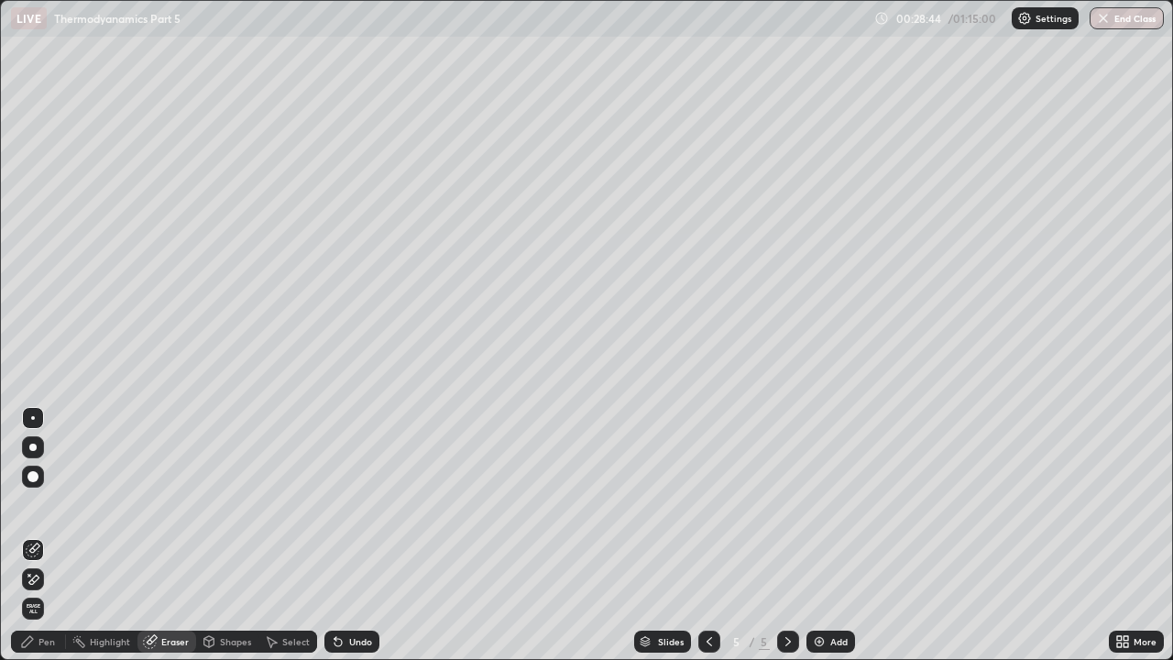
click at [43, 504] on div "Pen" at bounding box center [46, 641] width 16 height 9
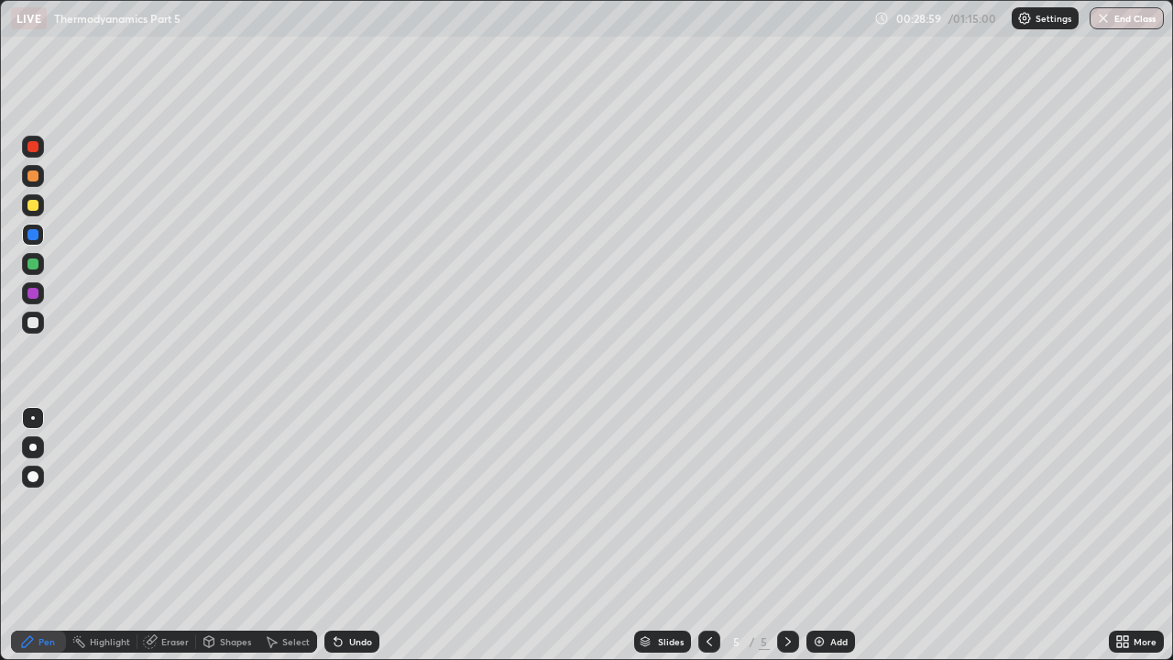
click at [827, 504] on div "Add" at bounding box center [831, 642] width 49 height 22
click at [27, 321] on div at bounding box center [32, 322] width 11 height 11
click at [33, 235] on div at bounding box center [32, 234] width 11 height 11
click at [31, 203] on div at bounding box center [32, 205] width 11 height 11
click at [32, 177] on div at bounding box center [32, 175] width 11 height 11
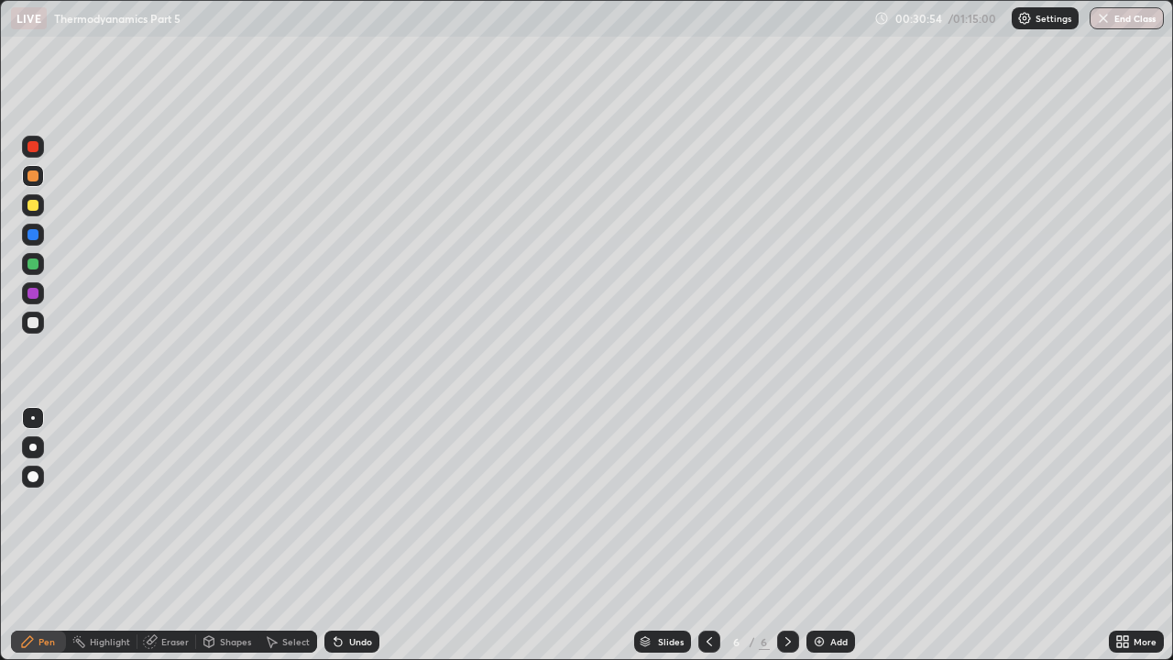
click at [709, 504] on icon at bounding box center [709, 641] width 15 height 15
click at [786, 504] on icon at bounding box center [788, 641] width 15 height 15
click at [35, 291] on div at bounding box center [32, 293] width 11 height 11
click at [31, 179] on div at bounding box center [32, 175] width 11 height 11
click at [34, 322] on div at bounding box center [32, 322] width 11 height 11
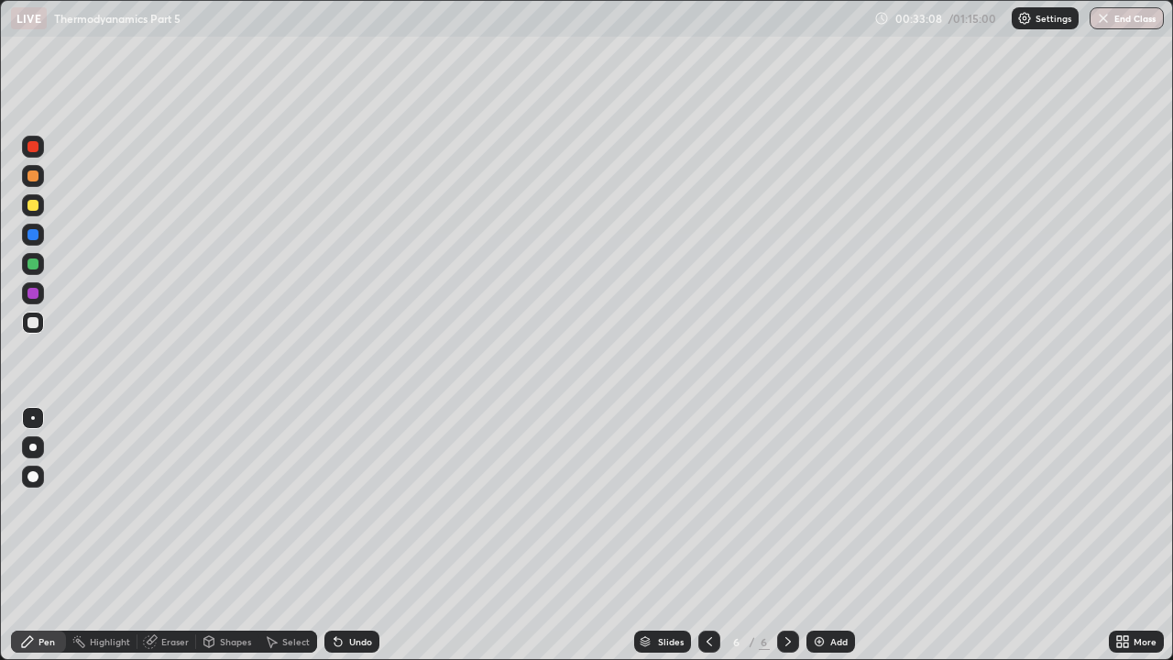
click at [698, 504] on div at bounding box center [709, 642] width 22 height 22
click at [786, 504] on icon at bounding box center [788, 641] width 15 height 15
click at [32, 205] on div at bounding box center [32, 205] width 11 height 11
click at [709, 504] on icon at bounding box center [709, 641] width 15 height 15
click at [37, 177] on div at bounding box center [32, 175] width 11 height 11
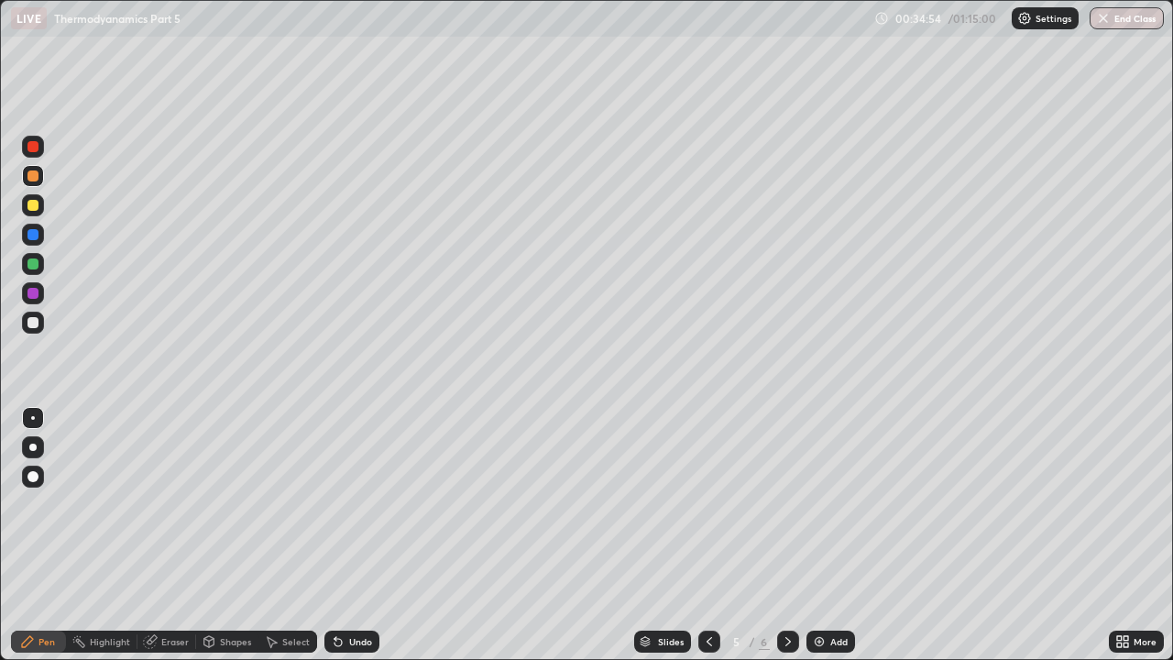
click at [33, 137] on div at bounding box center [33, 147] width 22 height 22
click at [786, 504] on icon at bounding box center [788, 641] width 15 height 15
click at [708, 504] on icon at bounding box center [709, 641] width 15 height 15
click at [786, 504] on icon at bounding box center [788, 641] width 15 height 15
click at [708, 504] on icon at bounding box center [709, 641] width 5 height 9
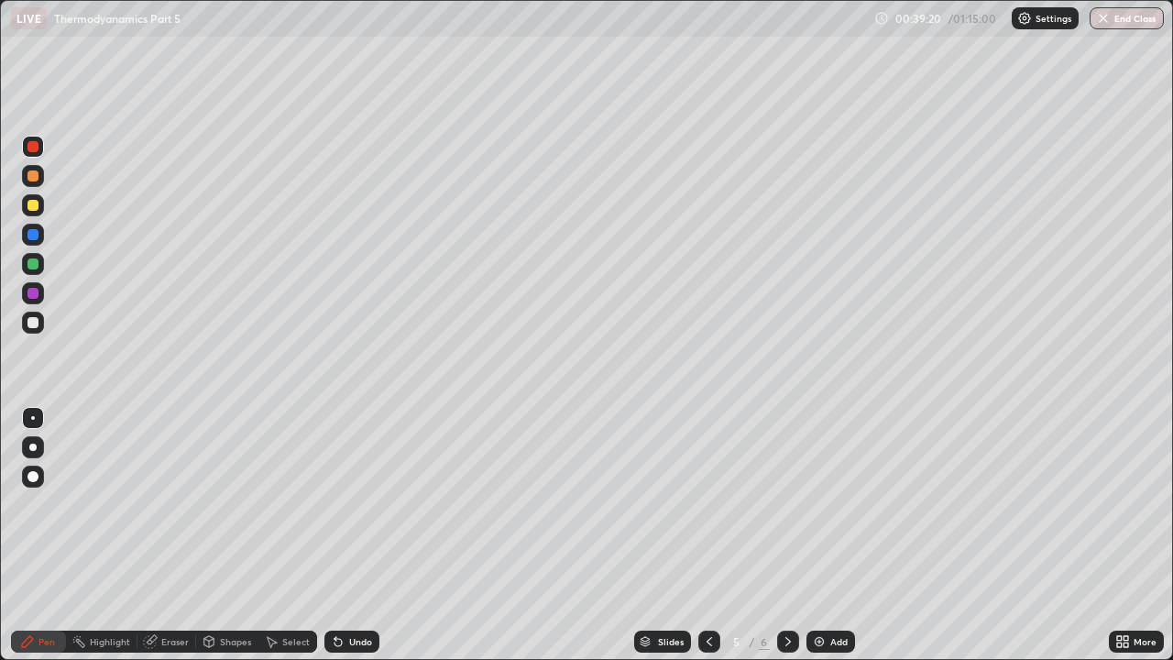
click at [786, 504] on icon at bounding box center [788, 641] width 15 height 15
click at [33, 209] on div at bounding box center [32, 205] width 11 height 11
click at [786, 504] on icon at bounding box center [788, 641] width 15 height 15
click at [777, 504] on div at bounding box center [788, 642] width 22 height 22
click at [822, 504] on img at bounding box center [819, 641] width 15 height 15
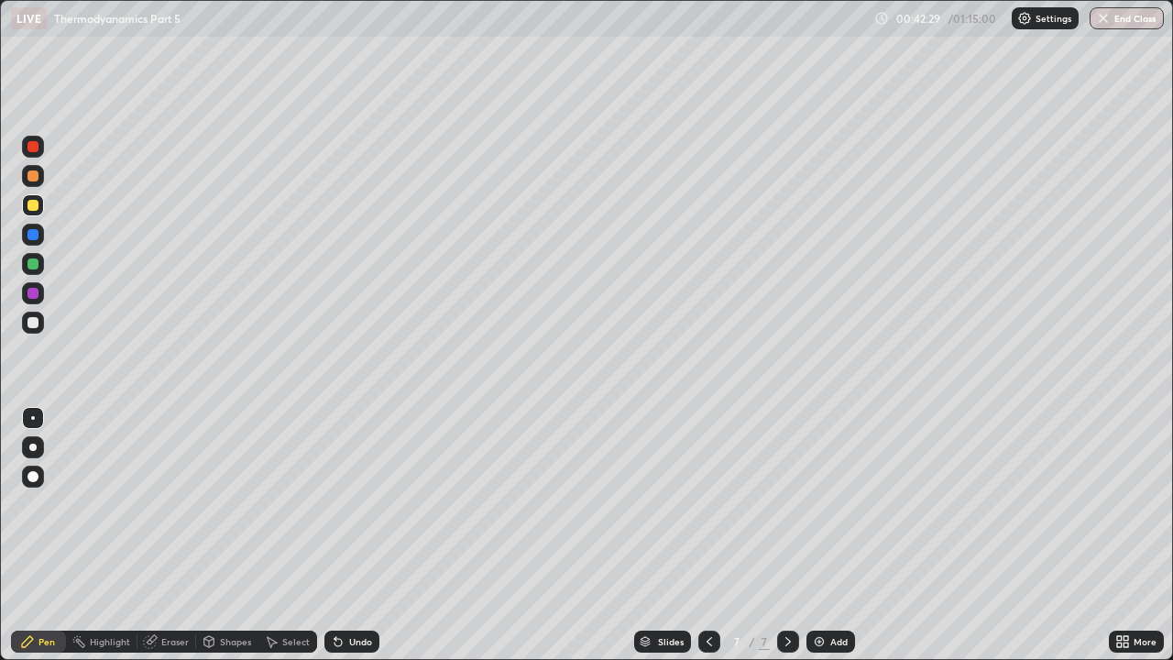
click at [35, 180] on div at bounding box center [32, 175] width 11 height 11
click at [37, 236] on div at bounding box center [32, 234] width 11 height 11
click at [32, 174] on div at bounding box center [32, 175] width 11 height 11
click at [34, 244] on div at bounding box center [33, 235] width 22 height 22
click at [34, 205] on div at bounding box center [32, 205] width 11 height 11
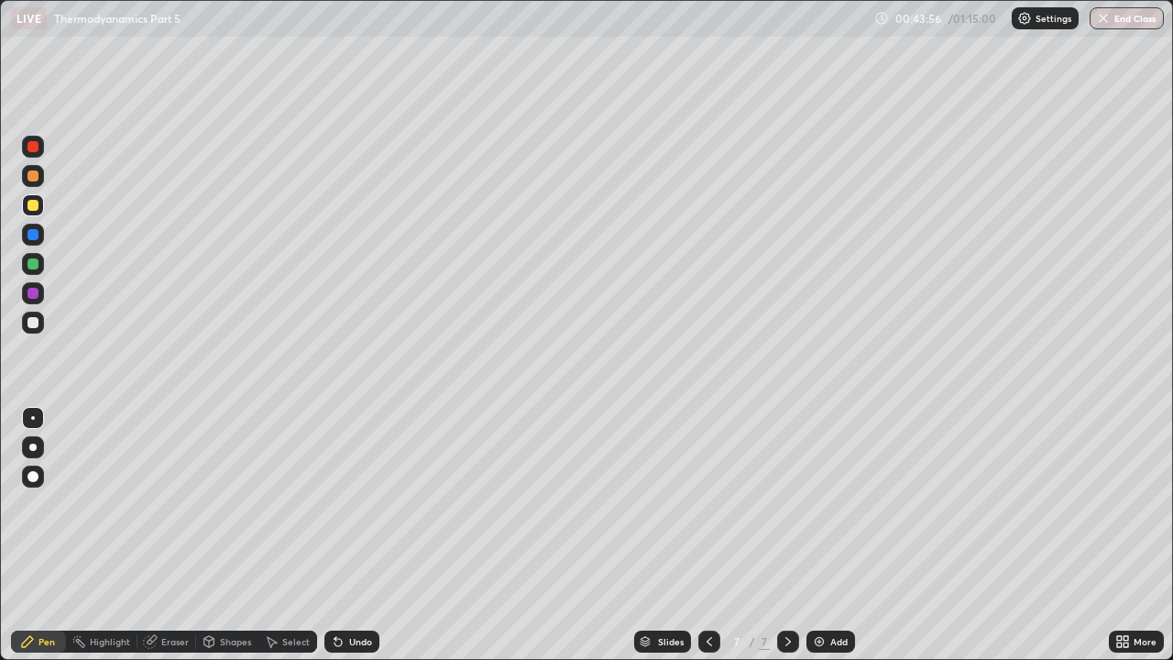
click at [34, 231] on div at bounding box center [32, 234] width 11 height 11
click at [37, 244] on div at bounding box center [33, 235] width 22 height 22
click at [33, 317] on div at bounding box center [32, 322] width 11 height 11
click at [32, 206] on div at bounding box center [32, 205] width 11 height 11
click at [336, 504] on div "Undo" at bounding box center [351, 642] width 55 height 22
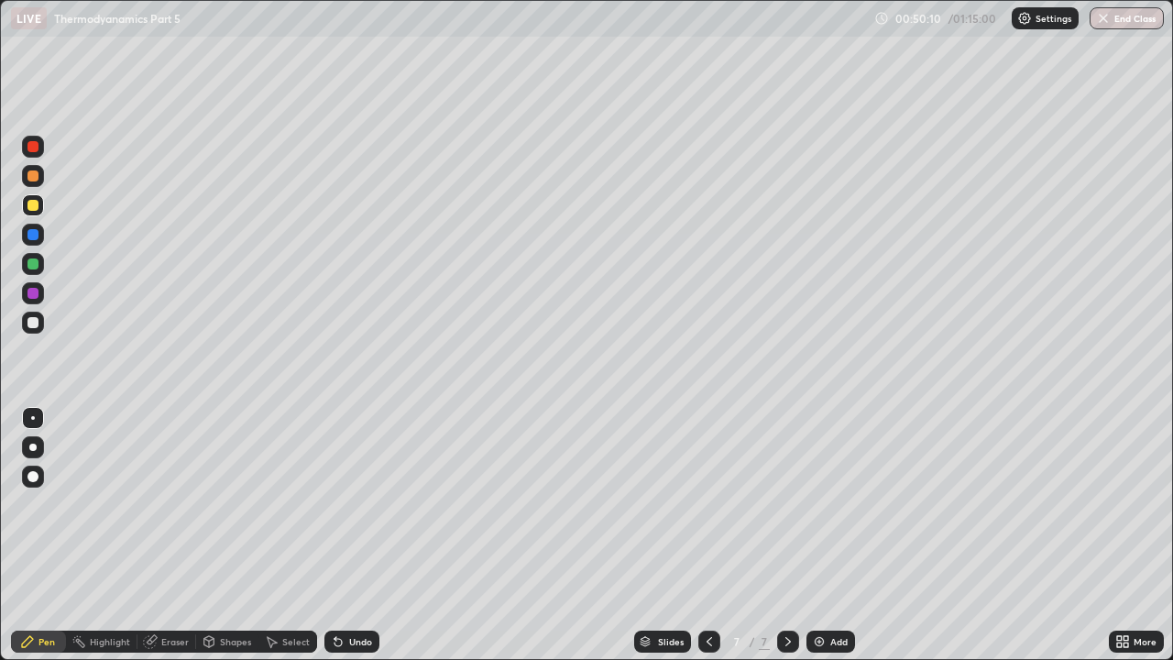
click at [33, 235] on div at bounding box center [32, 234] width 11 height 11
click at [823, 504] on div "Add" at bounding box center [831, 642] width 49 height 22
click at [33, 174] on div at bounding box center [32, 175] width 11 height 11
click at [33, 317] on div at bounding box center [32, 322] width 11 height 11
click at [36, 236] on div at bounding box center [32, 234] width 11 height 11
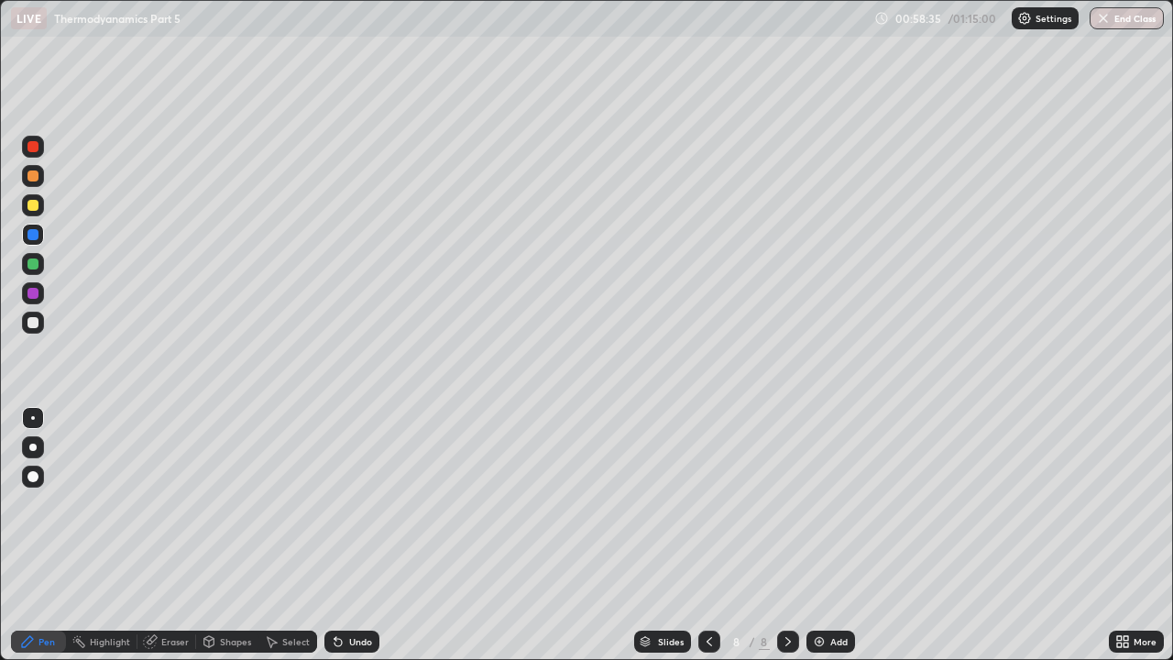
click at [349, 504] on div "Undo" at bounding box center [360, 641] width 23 height 9
click at [335, 504] on icon at bounding box center [338, 642] width 7 height 7
click at [34, 208] on div at bounding box center [32, 205] width 11 height 11
click at [826, 504] on div "Add" at bounding box center [831, 642] width 49 height 22
click at [34, 209] on div at bounding box center [32, 205] width 11 height 11
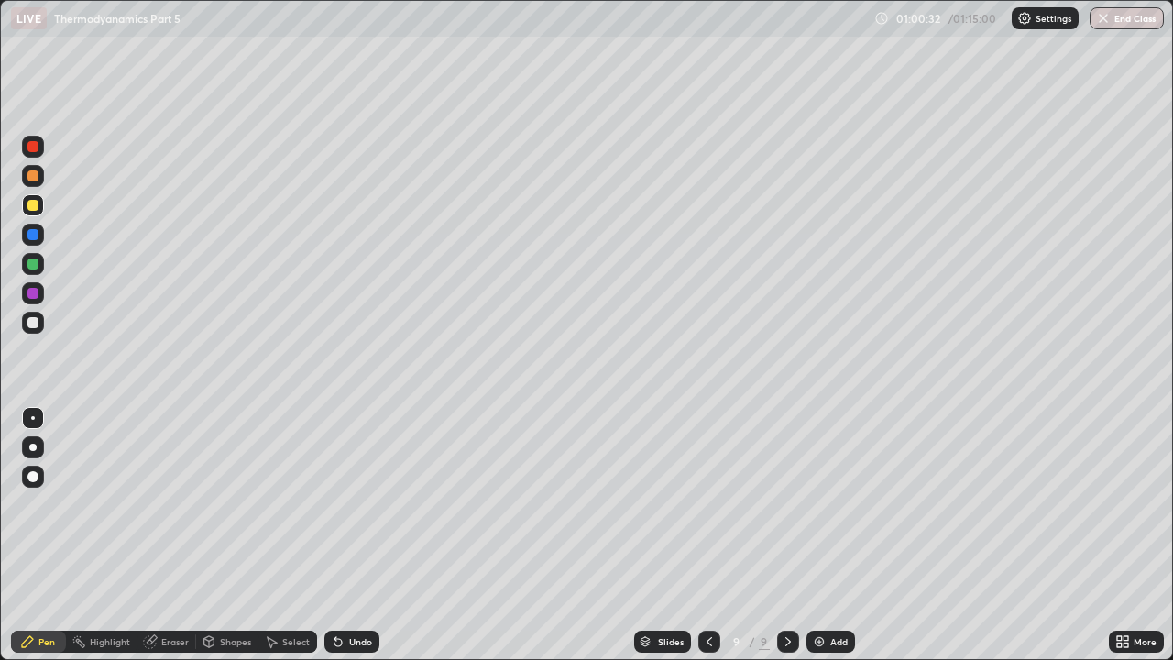
click at [32, 237] on div at bounding box center [32, 234] width 11 height 11
click at [34, 204] on div at bounding box center [32, 205] width 11 height 11
click at [32, 177] on div at bounding box center [32, 175] width 11 height 11
click at [708, 504] on icon at bounding box center [709, 641] width 15 height 15
click at [367, 504] on div "Undo" at bounding box center [360, 641] width 23 height 9
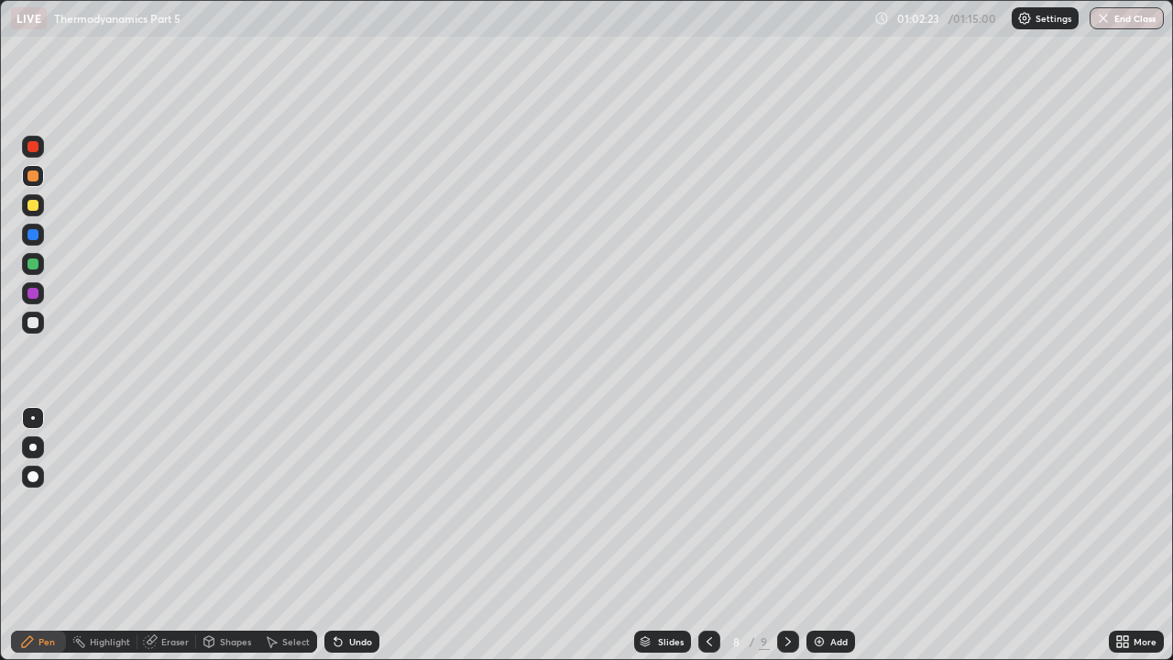
click at [710, 504] on div at bounding box center [709, 642] width 22 height 22
click at [706, 504] on icon at bounding box center [709, 641] width 15 height 15
click at [709, 504] on icon at bounding box center [709, 641] width 15 height 15
click at [709, 504] on icon at bounding box center [709, 641] width 5 height 9
click at [708, 504] on icon at bounding box center [709, 641] width 15 height 15
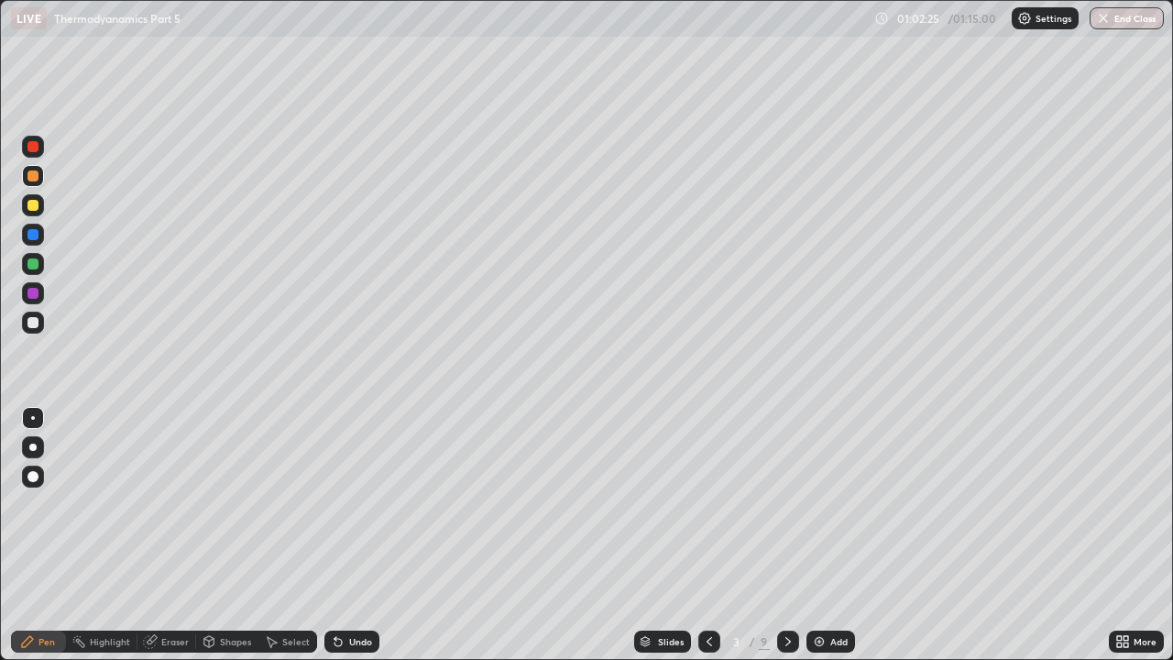
click at [708, 504] on icon at bounding box center [709, 641] width 15 height 15
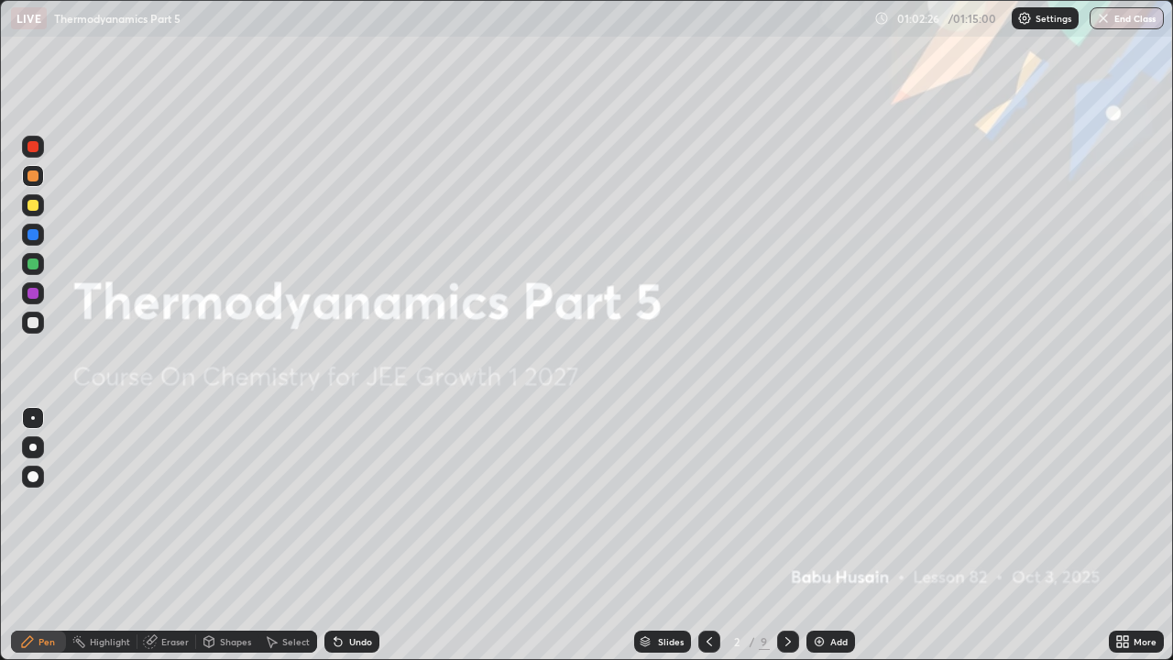
click at [786, 504] on icon at bounding box center [788, 641] width 15 height 15
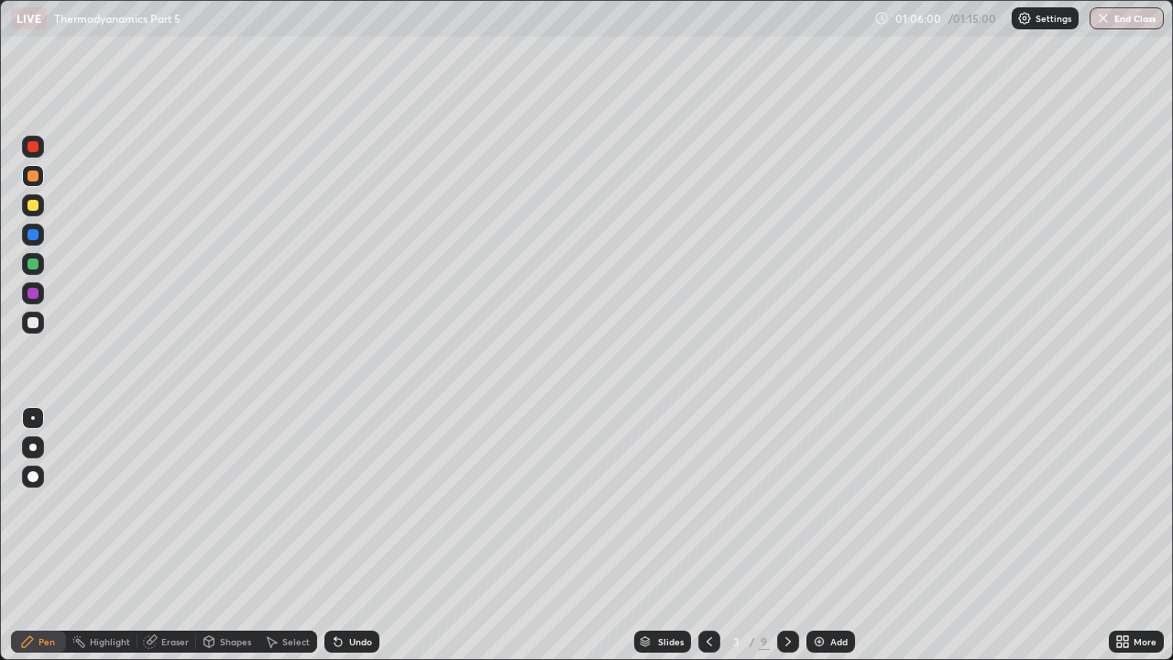
click at [786, 504] on icon at bounding box center [788, 641] width 15 height 15
click at [797, 504] on div at bounding box center [788, 641] width 22 height 37
click at [708, 504] on icon at bounding box center [709, 641] width 15 height 15
click at [785, 504] on icon at bounding box center [788, 641] width 15 height 15
click at [883, 23] on icon at bounding box center [884, 18] width 12 height 12
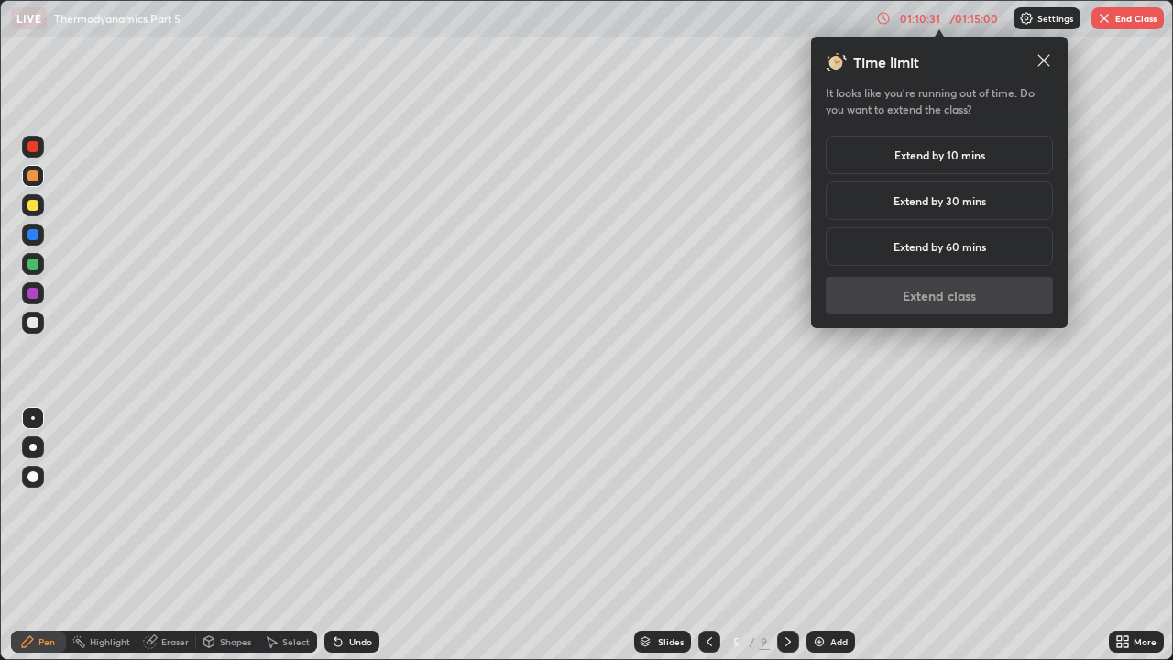
click at [973, 212] on div "Extend by 30 mins" at bounding box center [939, 200] width 227 height 38
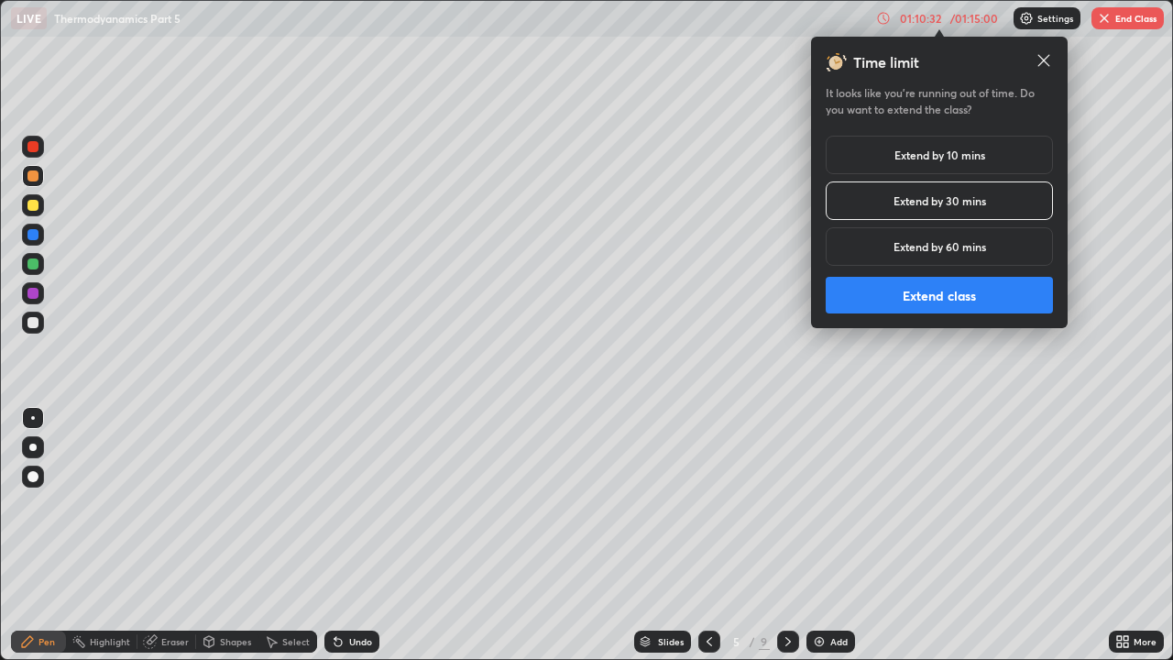
click at [994, 294] on button "Extend class" at bounding box center [939, 295] width 227 height 37
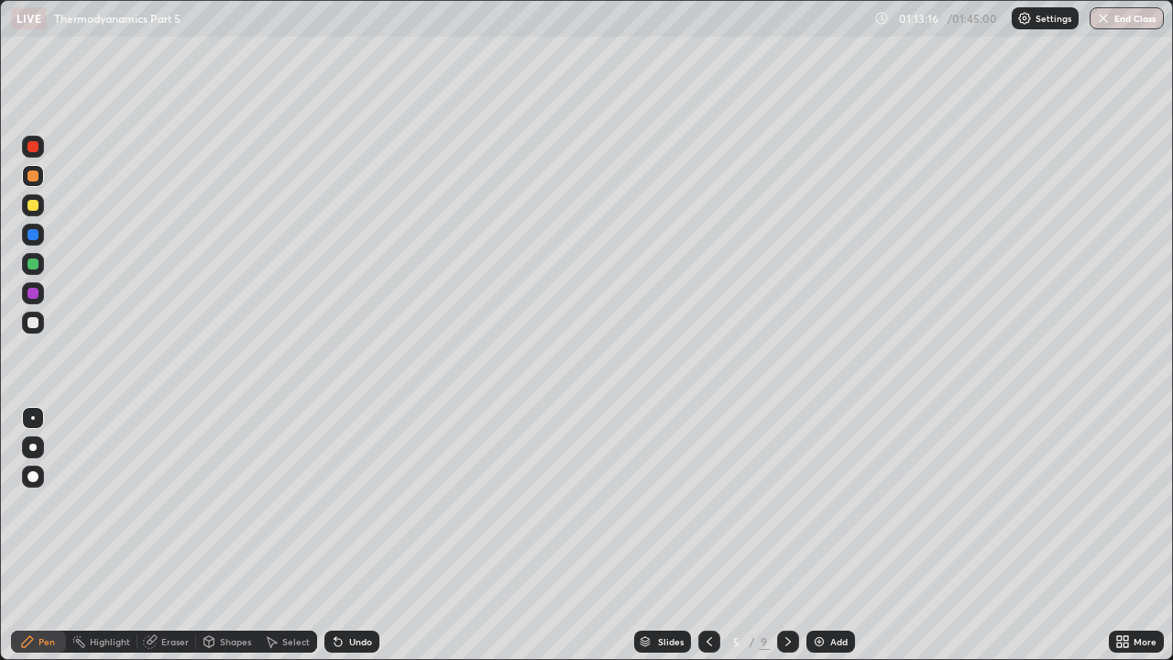
click at [786, 504] on icon at bounding box center [788, 641] width 15 height 15
click at [708, 504] on icon at bounding box center [709, 641] width 15 height 15
click at [786, 504] on icon at bounding box center [788, 641] width 15 height 15
click at [789, 504] on icon at bounding box center [788, 641] width 15 height 15
click at [709, 504] on icon at bounding box center [709, 641] width 15 height 15
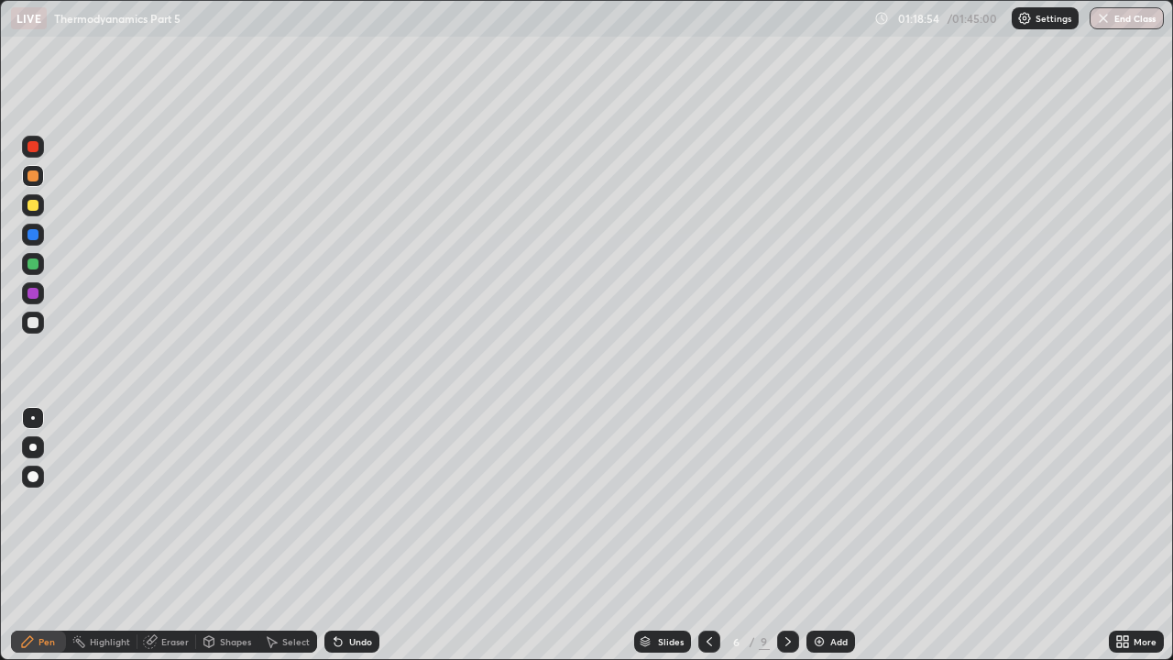
click at [785, 504] on icon at bounding box center [788, 641] width 15 height 15
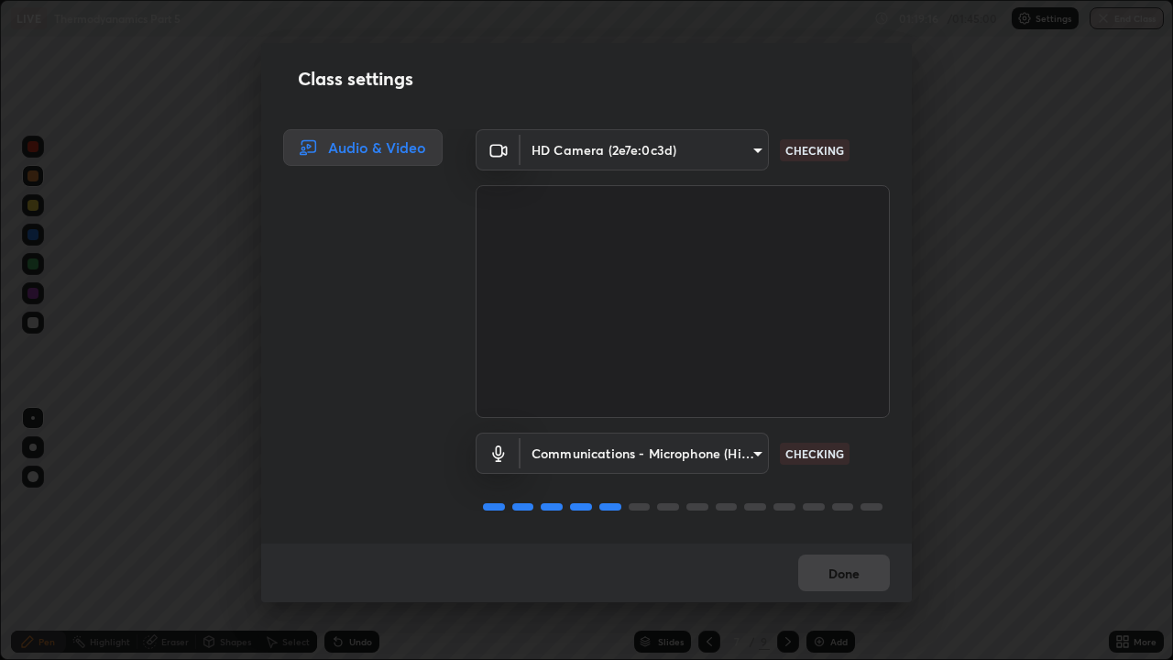
click at [834, 504] on div "Done" at bounding box center [586, 573] width 651 height 59
click at [830, 504] on div "Done" at bounding box center [586, 573] width 651 height 59
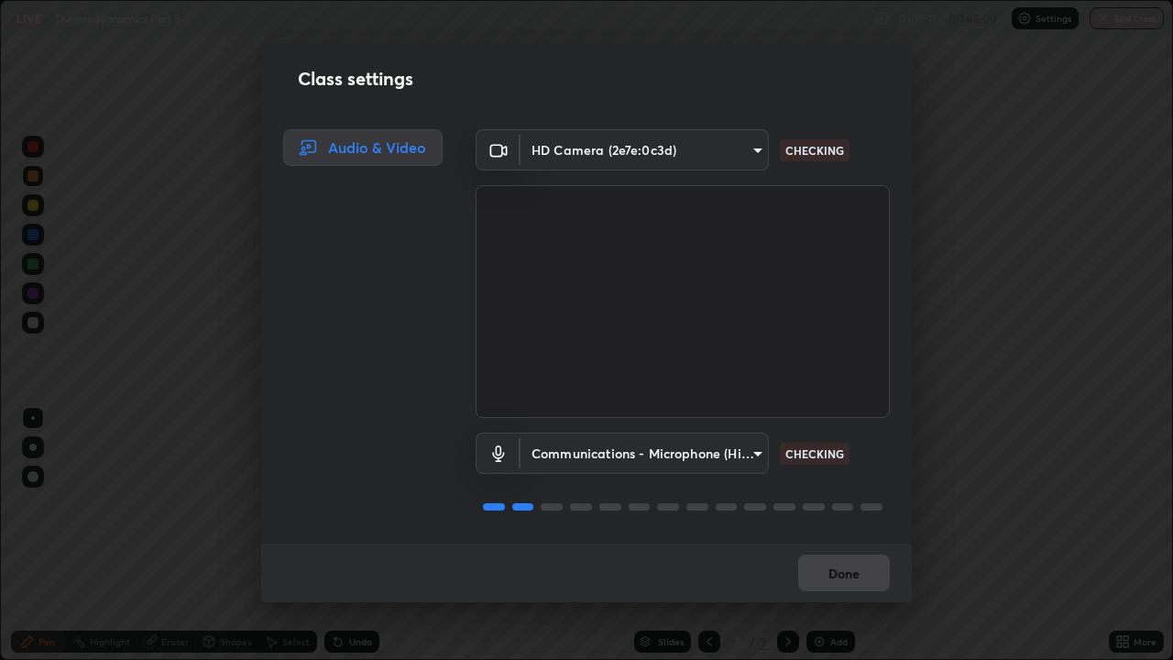
click at [830, 504] on div "Done" at bounding box center [586, 573] width 651 height 59
click at [830, 504] on button "Done" at bounding box center [844, 573] width 92 height 37
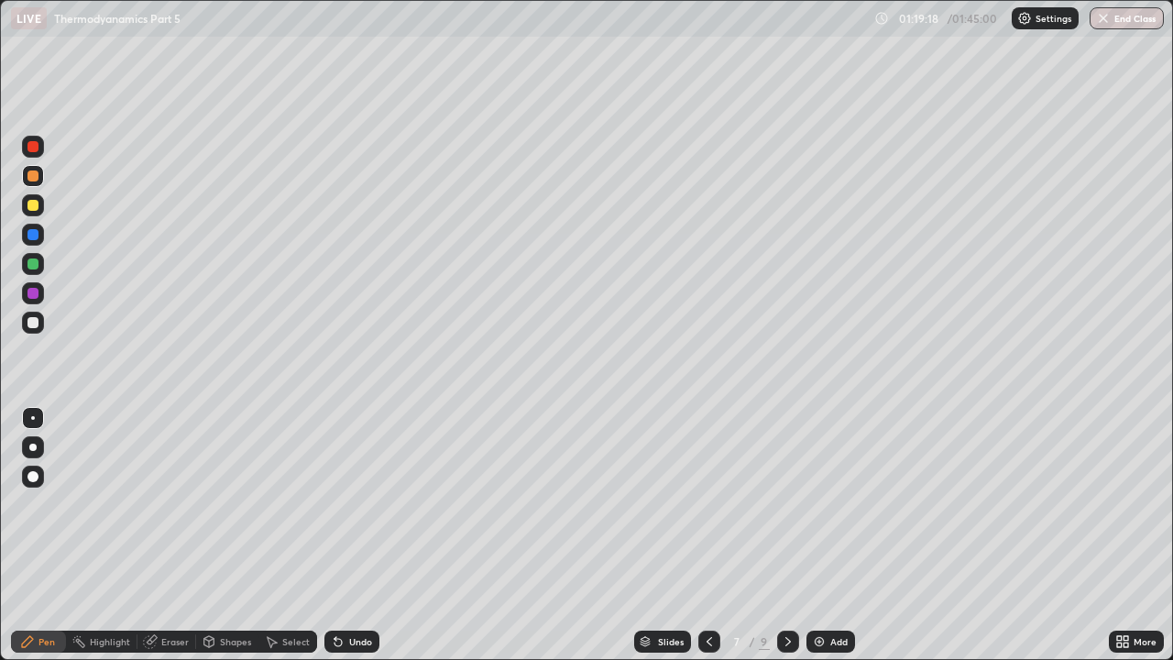
click at [830, 504] on button "Done" at bounding box center [844, 573] width 92 height 37
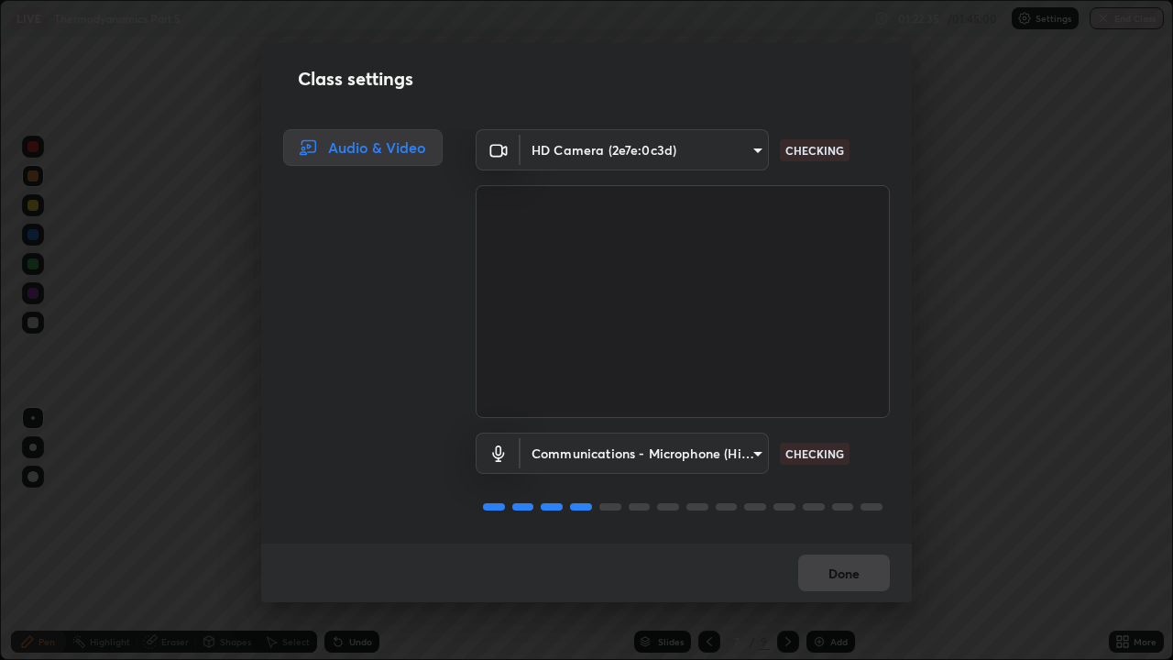
click at [831, 504] on div "Done" at bounding box center [586, 573] width 651 height 59
click at [838, 504] on div "Done" at bounding box center [586, 573] width 651 height 59
click at [841, 504] on div "Done" at bounding box center [586, 573] width 651 height 59
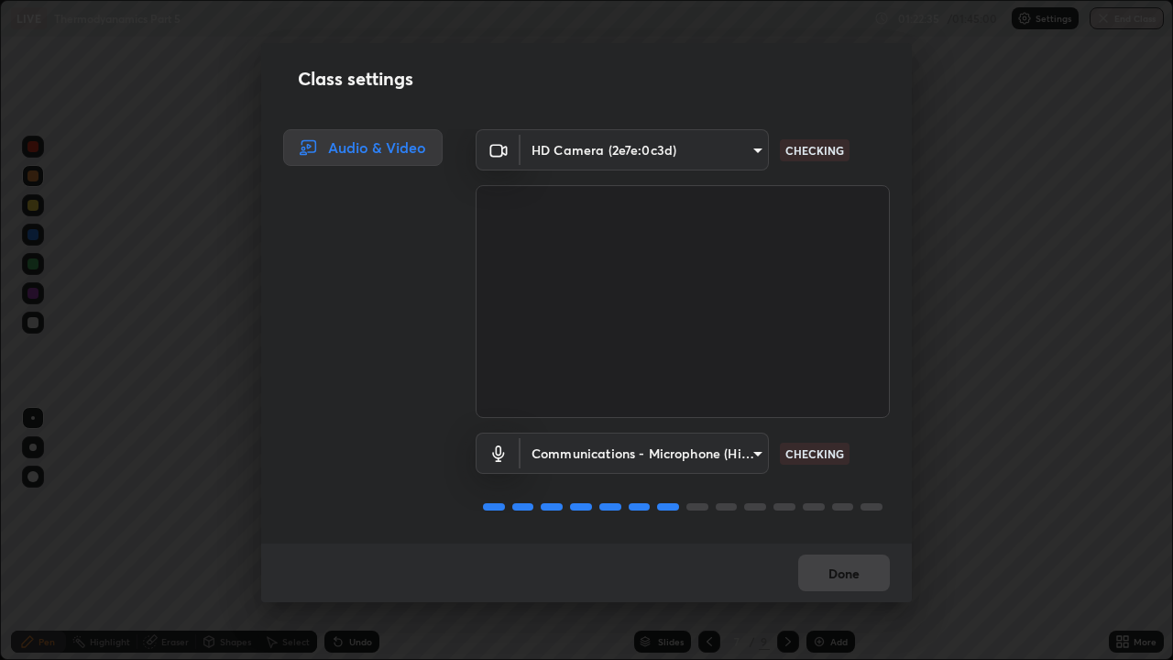
click at [841, 504] on div "Done" at bounding box center [586, 573] width 651 height 59
click at [832, 504] on div "Done" at bounding box center [586, 573] width 651 height 59
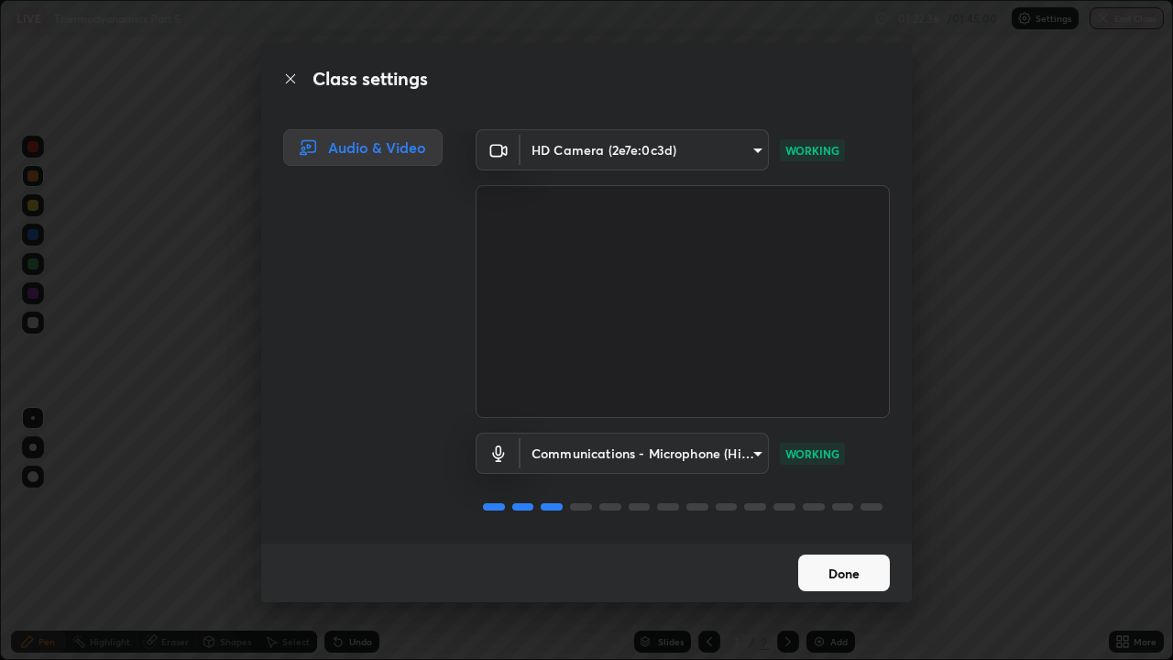
click at [832, 504] on button "Done" at bounding box center [844, 573] width 92 height 37
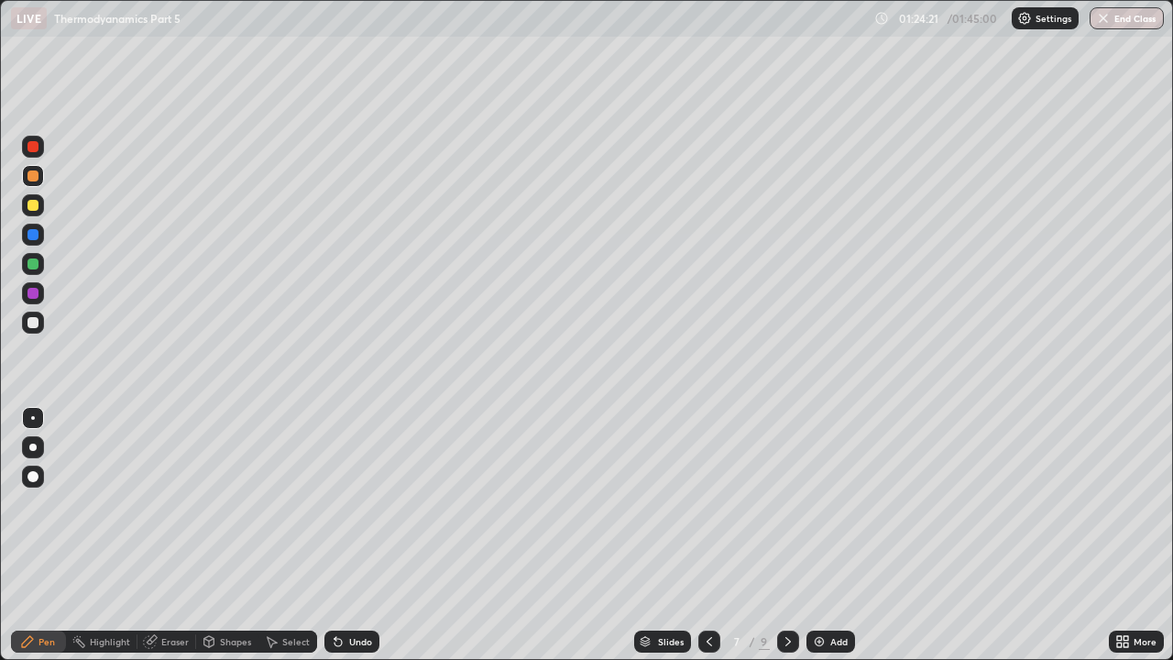
click at [786, 504] on icon at bounding box center [788, 641] width 15 height 15
click at [785, 504] on icon at bounding box center [788, 641] width 15 height 15
click at [709, 504] on icon at bounding box center [709, 641] width 15 height 15
click at [788, 504] on icon at bounding box center [788, 641] width 15 height 15
click at [34, 323] on div at bounding box center [32, 322] width 11 height 11
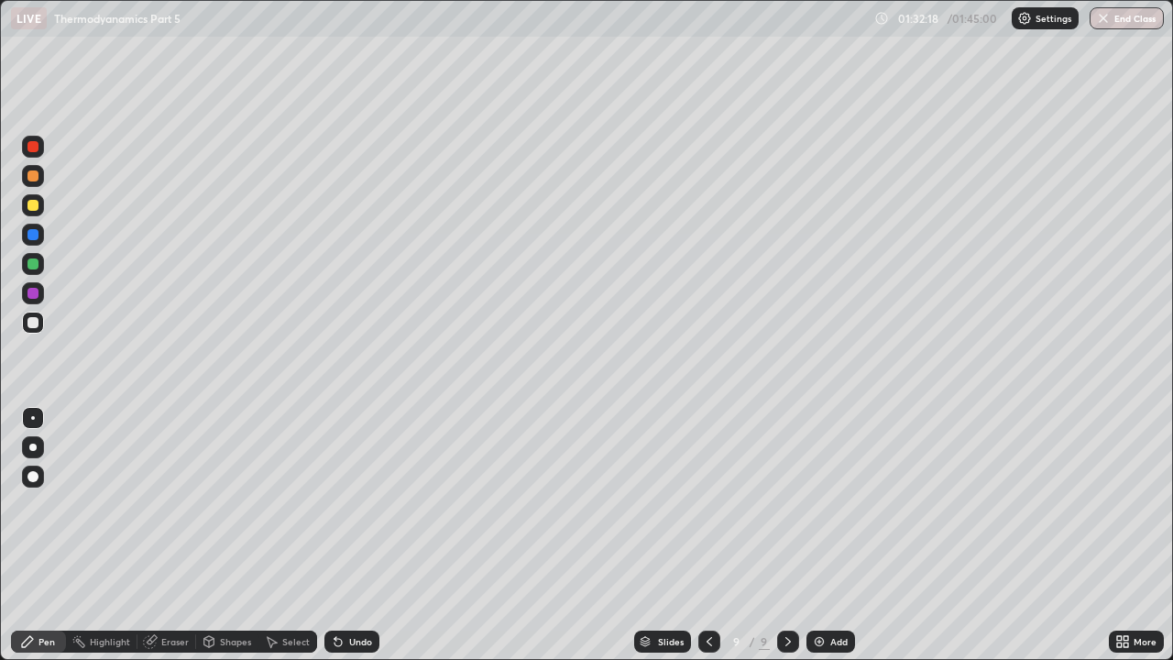
click at [360, 504] on div "Undo" at bounding box center [360, 641] width 23 height 9
click at [832, 504] on div "Add" at bounding box center [831, 642] width 49 height 22
click at [708, 504] on div at bounding box center [709, 642] width 22 height 22
click at [782, 504] on div at bounding box center [788, 642] width 22 height 22
click at [822, 504] on img at bounding box center [819, 641] width 15 height 15
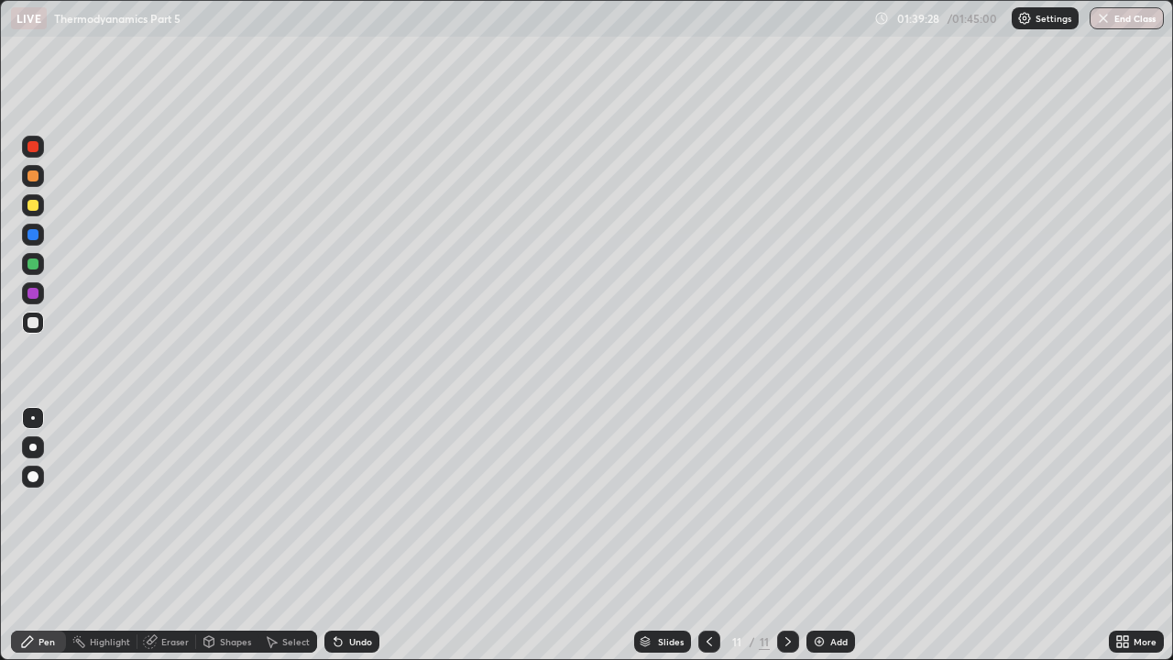
click at [33, 236] on div at bounding box center [32, 234] width 11 height 11
click at [30, 237] on div at bounding box center [32, 234] width 11 height 11
click at [34, 210] on div at bounding box center [32, 205] width 11 height 11
click at [357, 504] on div "Undo" at bounding box center [360, 641] width 23 height 9
click at [357, 504] on div "Undo" at bounding box center [351, 642] width 55 height 22
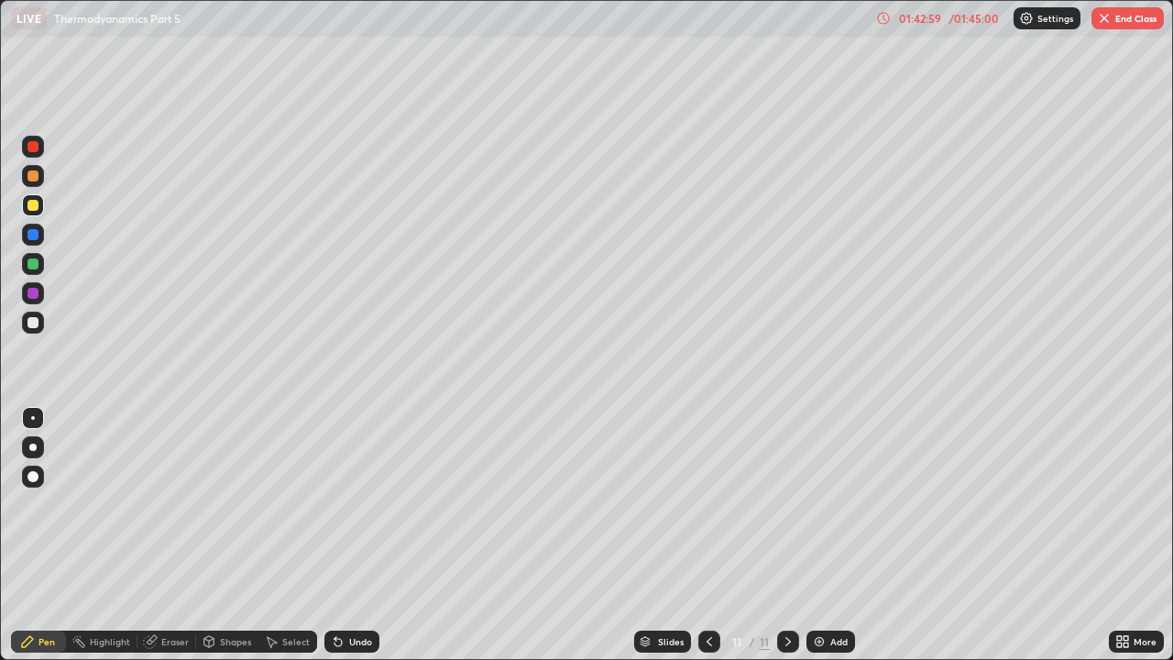
click at [346, 504] on div "Undo" at bounding box center [351, 642] width 55 height 22
click at [32, 230] on div at bounding box center [32, 234] width 11 height 11
click at [708, 504] on icon at bounding box center [709, 641] width 15 height 15
click at [778, 504] on div at bounding box center [788, 642] width 22 height 22
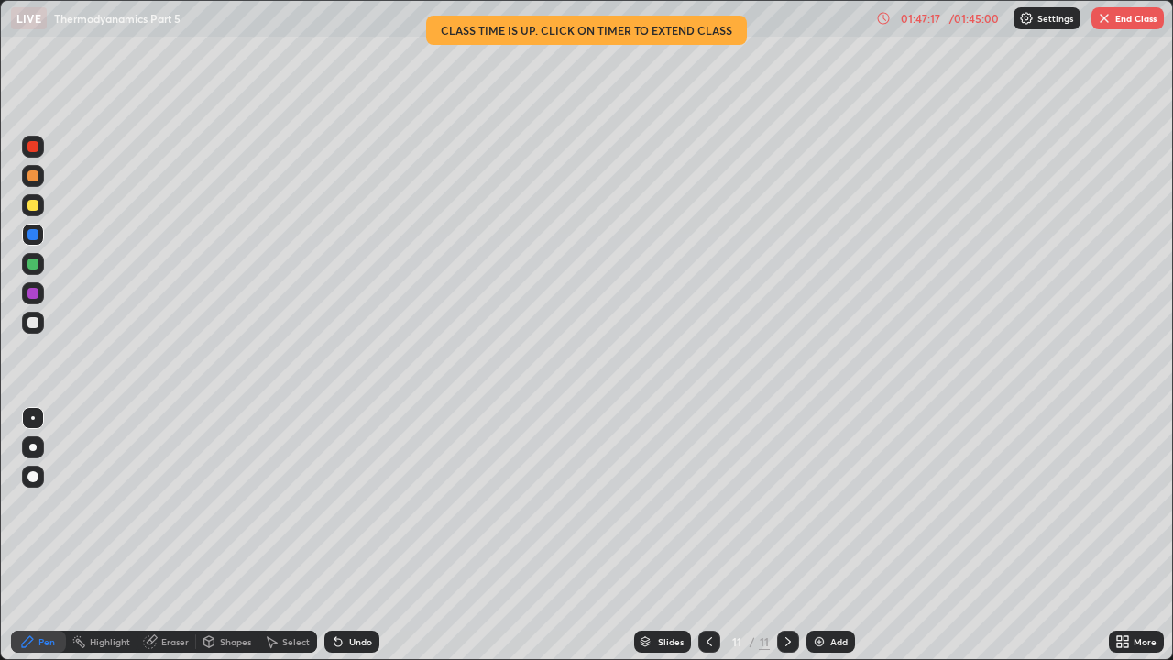
click at [1111, 16] on img "button" at bounding box center [1104, 18] width 15 height 15
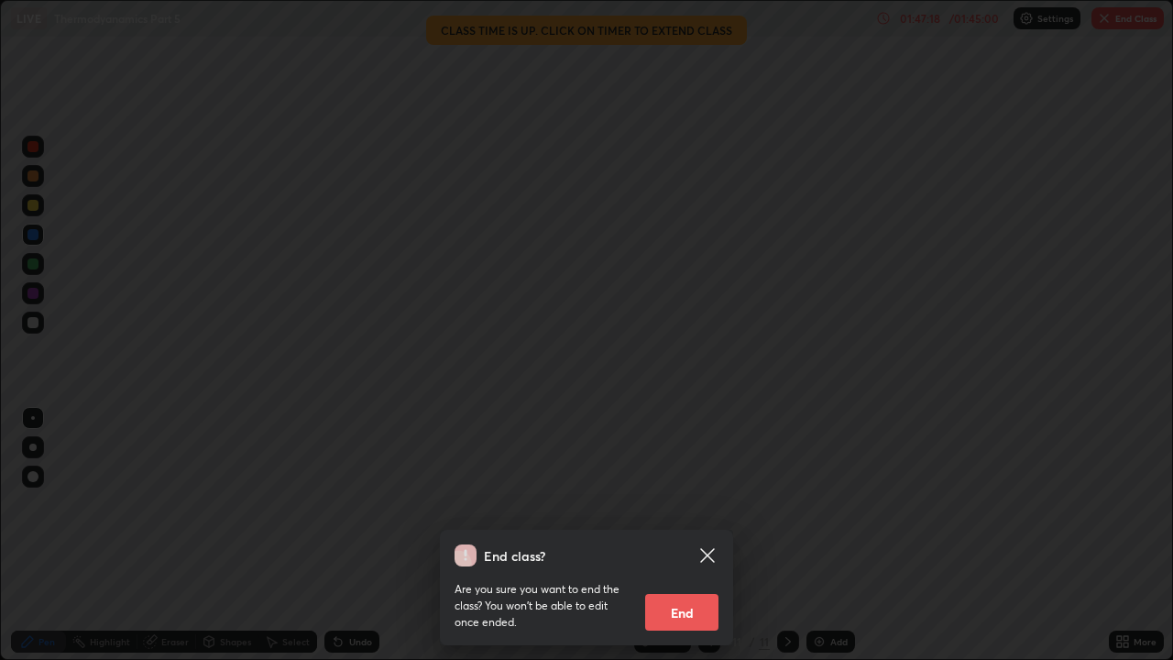
click at [676, 504] on button "End" at bounding box center [681, 612] width 73 height 37
